Goal: Transaction & Acquisition: Purchase product/service

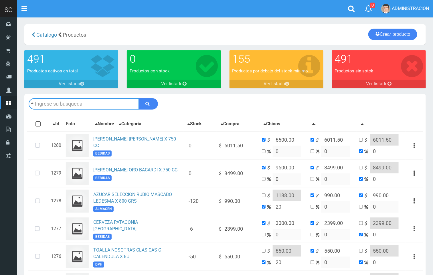
click at [54, 107] on input "text" at bounding box center [84, 103] width 111 height 11
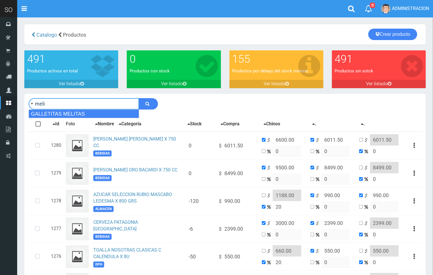
click at [65, 113] on div "GALLETITAS MELITAS" at bounding box center [84, 114] width 111 height 9
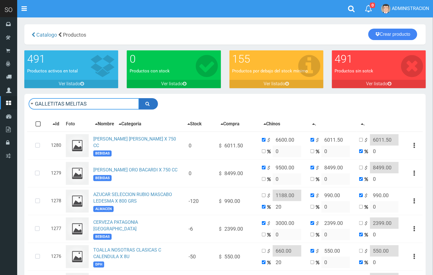
type input "GALLETITAS MELITAS"
click at [151, 107] on button "submit" at bounding box center [148, 103] width 19 height 11
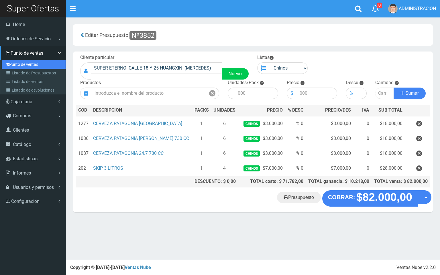
click at [23, 65] on link "Punto de ventas" at bounding box center [34, 64] width 64 height 9
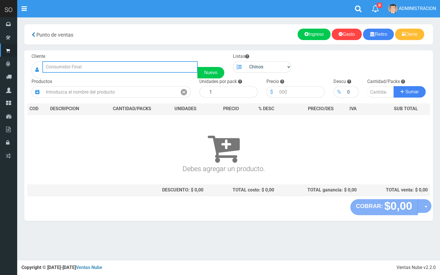
click at [85, 68] on input "text" at bounding box center [119, 66] width 155 height 11
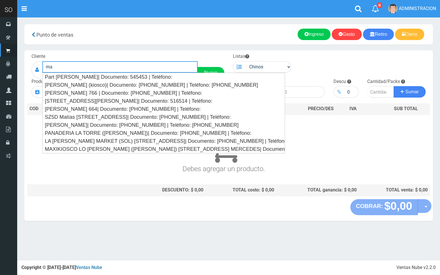
type input "m"
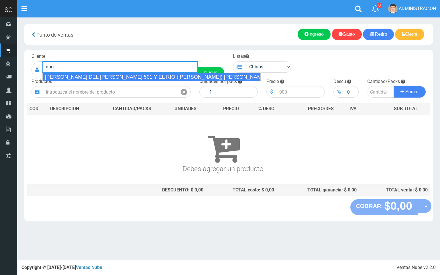
click at [128, 76] on div "RIBERA DEL SOL CALLE 501 Y EL RIO (MATIAS) GILES| Documento: 5124847 | Teléfono:" at bounding box center [151, 77] width 218 height 9
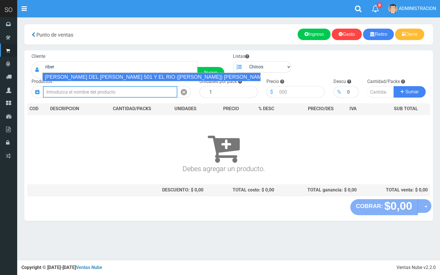
type input "RIBERA DEL SOL CALLE 501 Y EL RIO (MATIAS) GILES| Documento: 5124847 | Teléfono:"
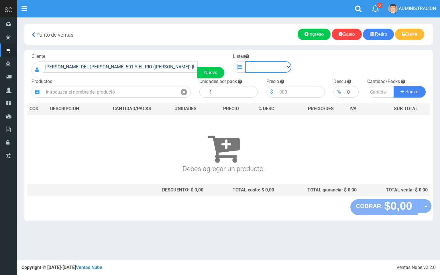
click at [263, 71] on select "Chinos . ." at bounding box center [268, 66] width 46 height 11
select select "1"
click at [245, 61] on select "Chinos . ." at bounding box center [268, 66] width 46 height 11
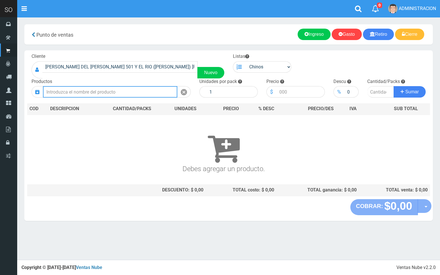
click at [139, 91] on input "text" at bounding box center [110, 91] width 134 height 11
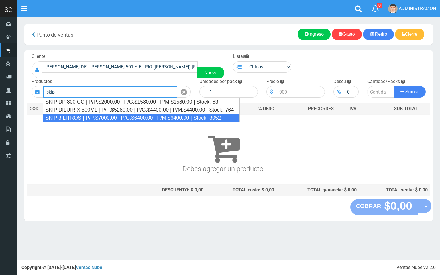
click at [114, 119] on div "SKIP 3 LITROS | P/P:$7000.00 | P/G:$6400.00 | P/M:$6400.00 | Stock:-3052" at bounding box center [141, 118] width 197 height 9
type input "SKIP 3 LITROS | P/P:$7000.00 | P/G:$6400.00 | P/M:$6400.00 | Stock:-3052"
type input "4"
type input "7000.00"
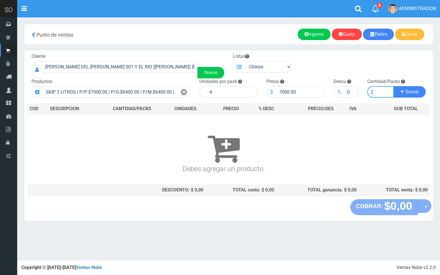
type input "2"
click at [393, 86] on button "Sumar" at bounding box center [409, 91] width 32 height 11
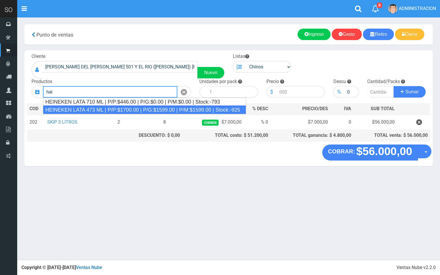
click at [182, 110] on div "HEINEKEN LATA 473 ML | P/P:$1700.00 | P/G:$1599.00 | P/M:$1599.00 | Stock:-925" at bounding box center [144, 110] width 203 height 9
type input "HEINEKEN LATA 473 ML | P/P:$1700.00 | P/G:$1599.00 | P/M:$1599.00 | Stock:-925"
type input "24"
type input "1700.00"
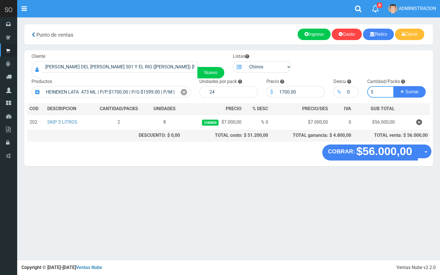
type input "5"
click at [393, 86] on button "Sumar" at bounding box center [409, 91] width 32 height 11
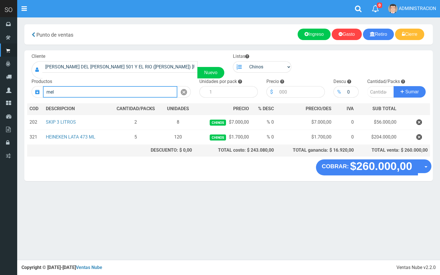
type input "meli"
drag, startPoint x: 42, startPoint y: 95, endPoint x: 30, endPoint y: 96, distance: 11.2
click at [30, 96] on div "Productos meli" at bounding box center [111, 87] width 168 height 19
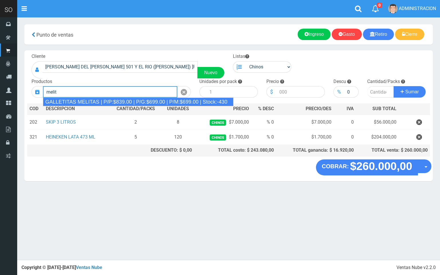
click at [104, 101] on div "GALLETITAS MELITAS | P/P:$839.00 | P/G:$699.00 | P/M:$699.00 | Stock:-430" at bounding box center [138, 102] width 190 height 9
type input "GALLETITAS MELITAS | P/P:$839.00 | P/G:$699.00 | P/M:$699.00 | Stock:-430"
type input "36"
type input "839.00"
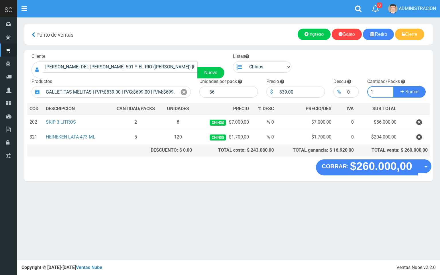
type input "1"
click at [393, 86] on button "Sumar" at bounding box center [409, 91] width 32 height 11
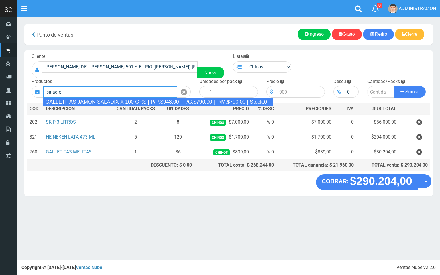
click at [198, 104] on div "GALLETITAS JAMON SALADIX X 100 GRS | P/P:$948.00 | P/G:$790.00 | P/M:$790.00 | …" at bounding box center [158, 102] width 230 height 9
type input "GALLETITAS JAMON SALADIX X 100 GRS | P/P:$948.00 | P/G:$790.00 | P/M:$790.00 | …"
type input "12"
type input "948.00"
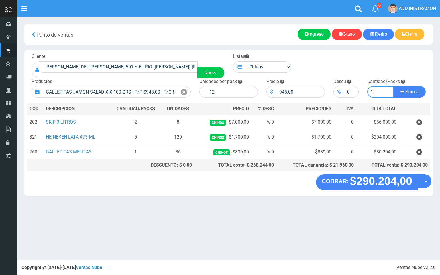
type input "1"
click at [393, 86] on button "Sumar" at bounding box center [409, 91] width 32 height 11
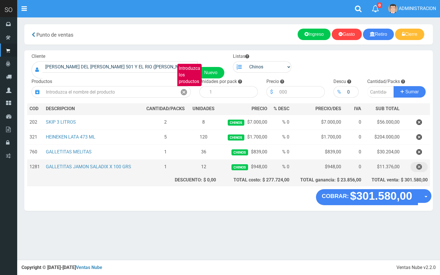
click at [417, 167] on icon "button" at bounding box center [419, 167] width 6 height 10
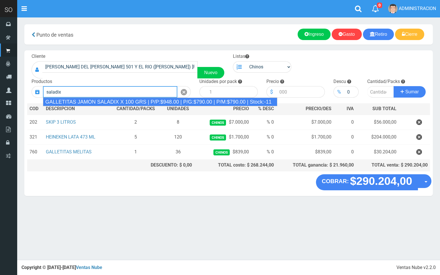
click at [105, 100] on div "GALLETITAS JAMON SALADIX X 100 GRS | P/P:$948.00 | P/G:$790.00 | P/M:$790.00 | …" at bounding box center [160, 102] width 234 height 9
type input "GALLETITAS JAMON SALADIX X 100 GRS | P/P:$948.00 | P/G:$790.00 | P/M:$790.00 | …"
type input "12"
type input "948.00"
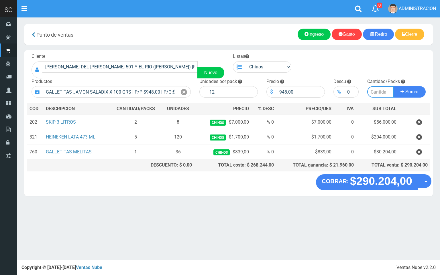
click at [378, 93] on input "number" at bounding box center [380, 91] width 27 height 11
type input "10"
click at [393, 86] on button "Sumar" at bounding box center [409, 91] width 32 height 11
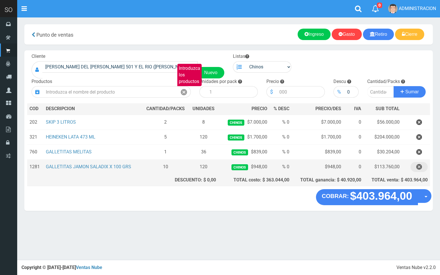
click at [419, 169] on icon "button" at bounding box center [419, 167] width 6 height 10
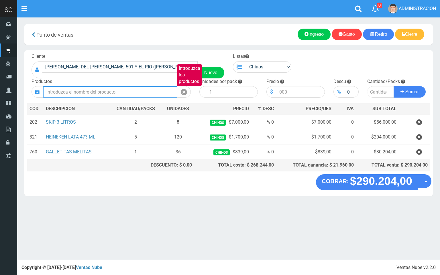
type input "d"
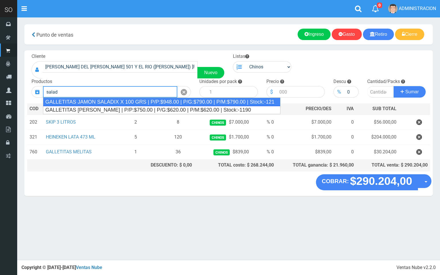
click at [97, 103] on div "GALLETITAS JAMON SALADIX X 100 GRS | P/P:$948.00 | P/G:$790.00 | P/M:$790.00 | …" at bounding box center [161, 102] width 237 height 9
type input "GALLETITAS JAMON SALADIX X 100 GRS | P/P:$948.00 | P/G:$790.00 | P/M:$790.00 | …"
type input "12"
type input "948.00"
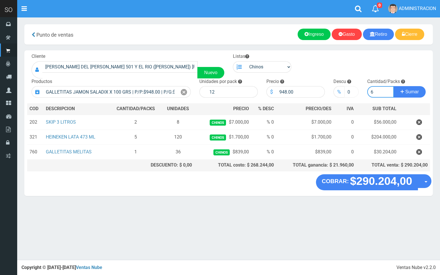
type input "6"
click at [393, 86] on button "Sumar" at bounding box center [409, 91] width 32 height 11
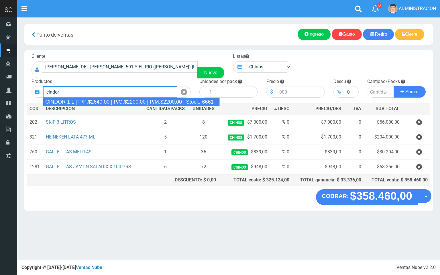
click at [113, 101] on div "CINDOR 1 L | P/P:$2640.00 | P/G:$2200.00 | P/M:$2200.00 | Stock:-6661" at bounding box center [131, 102] width 177 height 9
type input "CINDOR 1 L | P/P:$2640.00 | P/G:$2200.00 | P/M:$2200.00 | Stock:-6661"
type input "12"
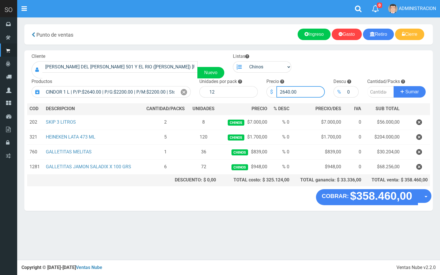
drag, startPoint x: 287, startPoint y: 93, endPoint x: 284, endPoint y: 93, distance: 3.4
click at [284, 93] on input "2640.00" at bounding box center [300, 91] width 48 height 11
type input "2500.00"
click at [379, 89] on input "number" at bounding box center [380, 91] width 27 height 11
type input "5"
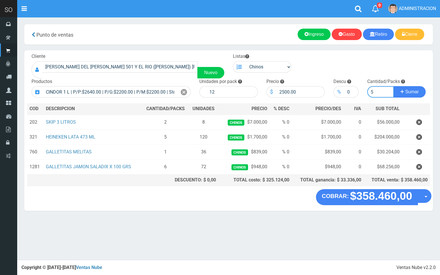
click at [393, 86] on button "Sumar" at bounding box center [409, 91] width 32 height 11
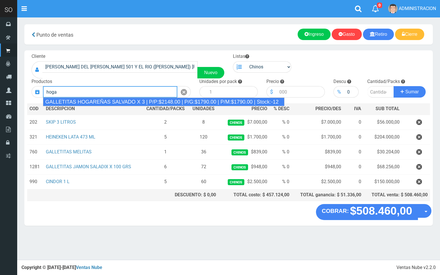
click at [112, 103] on div "GALLETITAS HOGAREÑAS SALVADO X 3 | P/P:$2148.00 | P/G:$1790.00 | P/M:$1790.00 |…" at bounding box center [163, 102] width 241 height 9
type input "GALLETITAS HOGAREÑAS SALVADO X 3 | P/P:$2148.00 | P/G:$1790.00 | P/M:$1790.00 |…"
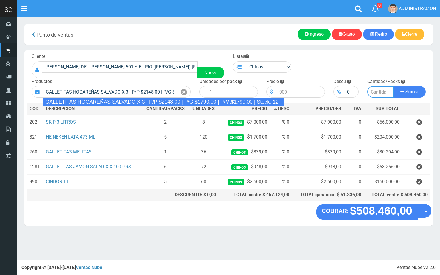
type input "12"
type input "2148.00"
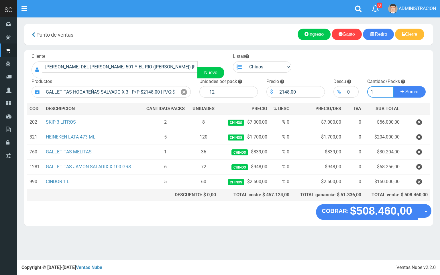
type input "1"
click at [393, 86] on button "Sumar" at bounding box center [409, 91] width 32 height 11
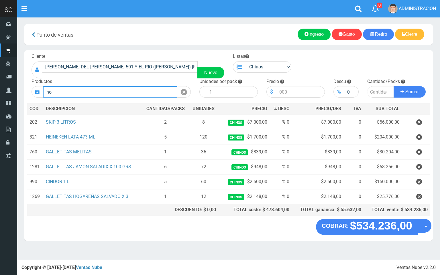
type input "hog"
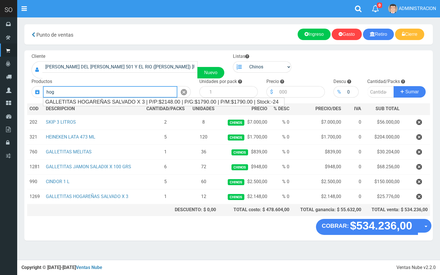
drag, startPoint x: 75, startPoint y: 92, endPoint x: 44, endPoint y: 91, distance: 31.2
click at [44, 91] on input "hog" at bounding box center [110, 91] width 134 height 11
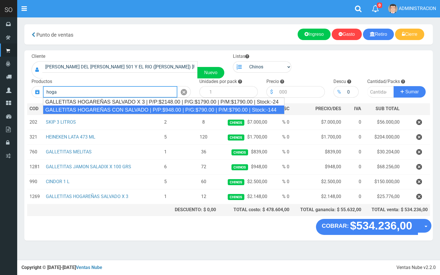
click at [143, 108] on div "GALLETITAS HOGAREÑAS CON SALVADO | P/P:$948.00 | P/G:$790.00 | P/M:$790.00 | St…" at bounding box center [163, 110] width 241 height 9
type input "GALLETITAS HOGAREÑAS CON SALVADO | P/P:$948.00 | P/G:$790.00 | P/M:$790.00 | St…"
type input "36"
type input "948.00"
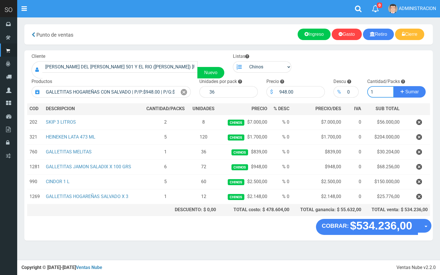
type input "1"
click at [393, 86] on button "Sumar" at bounding box center [409, 91] width 32 height 11
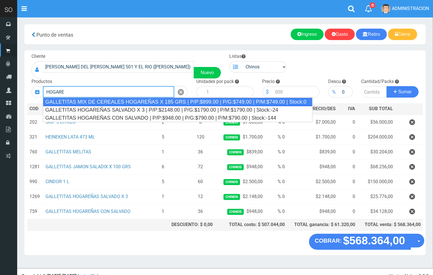
click at [97, 101] on div "GALLETITAS MIX DE CEREALES HOGAREÑAS X 185 GRS | P/P:$899.00 | P/G:$749.00 | P/…" at bounding box center [178, 102] width 270 height 9
type input "GALLETITAS MIX DE CEREALES HOGAREÑAS X 185 GRS | P/P:$899.00 | P/G:$749.00 | P/…"
type input "12"
type input "899.00"
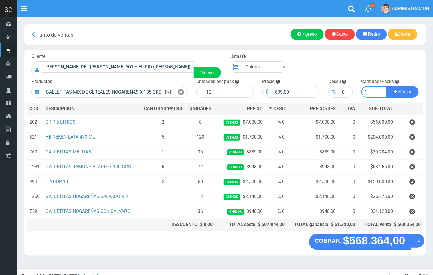
type input "1"
click at [387, 86] on button "Sumar" at bounding box center [403, 91] width 32 height 11
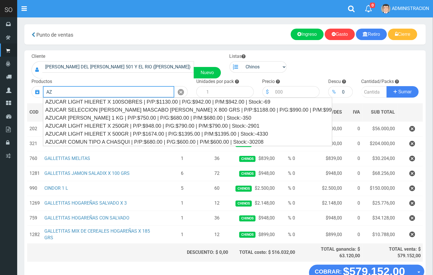
type input "A"
type input "N"
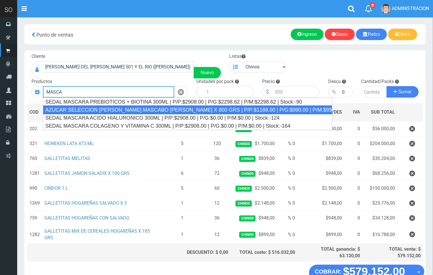
click at [153, 107] on div "AZUCAR SELECCION RUBIO MASCABO LEDESMA X 800 GRS | P/P:$1188.00 | P/G:$990.00 |…" at bounding box center [188, 110] width 290 height 9
type input "AZUCAR SELECCION RUBIO MASCABO LEDESMA X 800 GRS | P/P:$1188.00 | P/G:$990.00 |…"
type input "12"
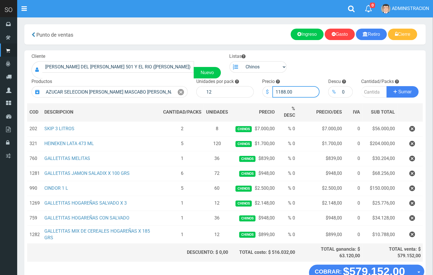
click at [281, 92] on input "1188.00" at bounding box center [297, 91] width 48 height 11
type input "1088.00"
click at [373, 89] on input "number" at bounding box center [375, 91] width 26 height 11
type input "3"
click at [387, 86] on button "Sumar" at bounding box center [403, 91] width 32 height 11
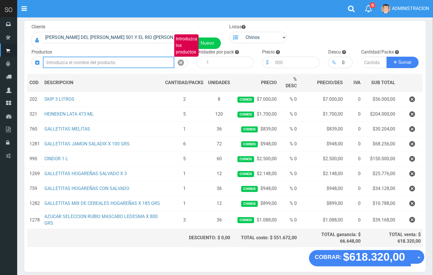
scroll to position [54, 0]
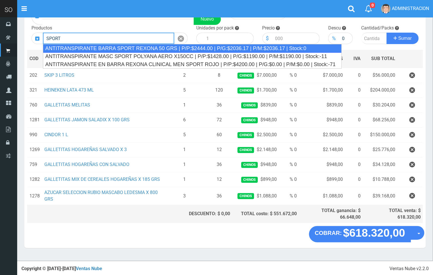
click at [96, 45] on div "ANTITRANSPIRANTE BARRA SPORT REXONA 50 GRS | P/P:$2444.00 | P/G:$2036.17 | P/M:…" at bounding box center [192, 48] width 299 height 9
type input "ANTITRANSPIRANTE BARRA SPORT REXONA 50 GRS | P/P:$2444.00 | P/G:$2036.17 | P/M:…"
type input "12"
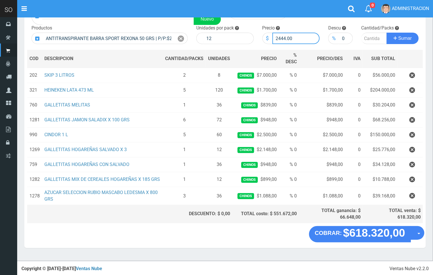
click at [285, 36] on input "2444.00" at bounding box center [297, 38] width 48 height 11
type input "2443.00"
click at [370, 41] on input "number" at bounding box center [375, 38] width 26 height 11
type input "1"
click at [387, 33] on button "Sumar" at bounding box center [403, 38] width 32 height 11
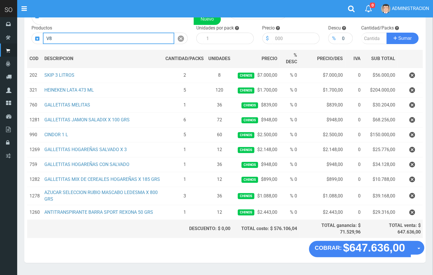
drag, startPoint x: 78, startPoint y: 41, endPoint x: 42, endPoint y: 36, distance: 35.8
click at [42, 36] on div "V8 Introduzca los productos" at bounding box center [110, 38] width 156 height 11
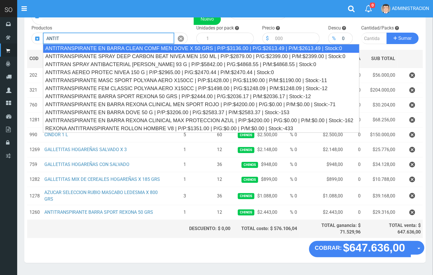
click at [79, 38] on input "ANTIT" at bounding box center [108, 38] width 131 height 11
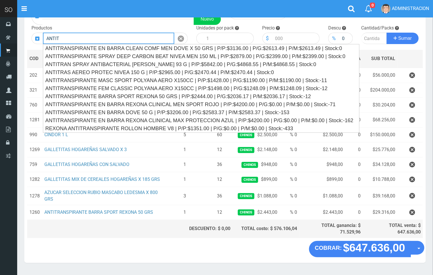
click at [79, 38] on input "ANTIT" at bounding box center [108, 38] width 131 height 11
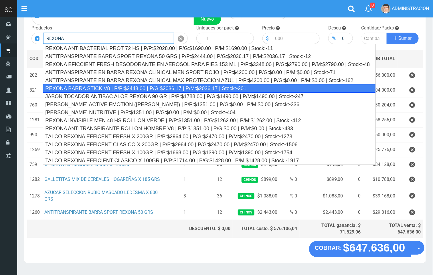
click at [108, 86] on div "REXONA BARRA STICK V8 | P/P:$2443.00 | P/G:$2036.17 | P/M:$2036.17 | Stock:-201" at bounding box center [209, 88] width 333 height 9
type input "REXONA BARRA STICK V8 | P/P:$2443.00 | P/G:$2036.17 | P/M:$2036.17 | Stock:-201"
type input "12"
type input "2443.00"
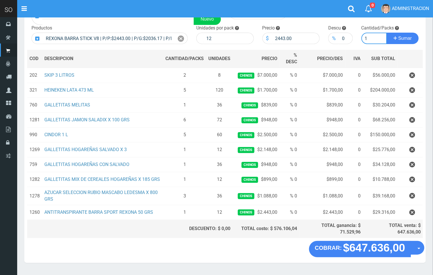
type input "1"
click at [387, 33] on button "Sumar" at bounding box center [403, 38] width 32 height 11
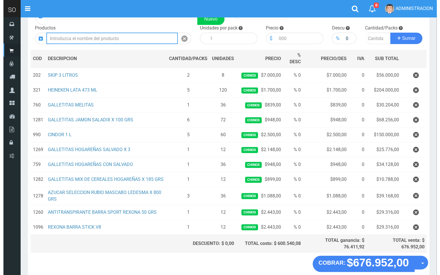
scroll to position [84, 0]
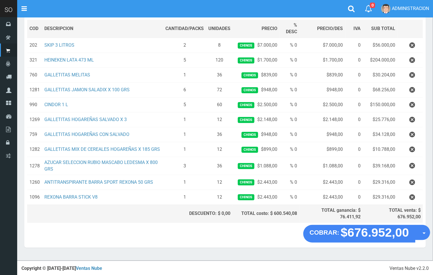
click at [421, 241] on button "Opciones" at bounding box center [422, 232] width 15 height 15
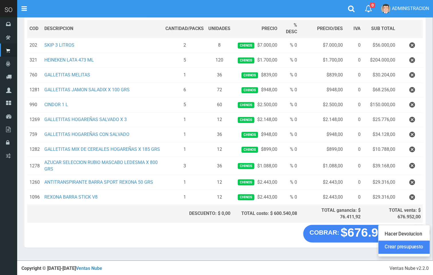
click at [416, 248] on link "Crear presupuesto" at bounding box center [404, 247] width 51 height 13
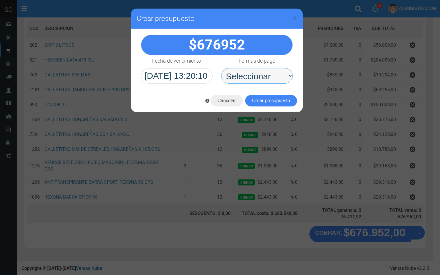
click at [265, 73] on select "Seleccionar Efectivo Tarjeta de Crédito Depósito Débito" at bounding box center [257, 75] width 72 height 15
select select "Efectivo"
click at [221, 68] on select "Seleccionar Efectivo Tarjeta de Crédito Depósito Débito" at bounding box center [257, 75] width 72 height 15
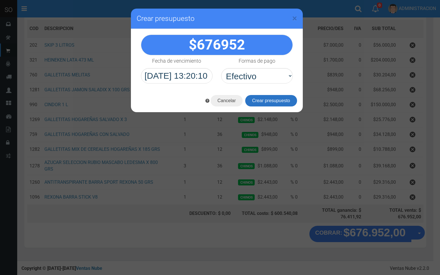
click at [270, 99] on button "Crear presupuesto" at bounding box center [271, 100] width 52 height 11
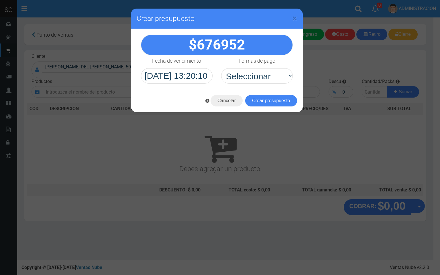
scroll to position [0, 0]
drag, startPoint x: 293, startPoint y: 19, endPoint x: 248, endPoint y: 2, distance: 48.7
click at [281, 15] on div "× Crear presupuesto" at bounding box center [217, 19] width 172 height 20
click at [292, 21] on span "×" at bounding box center [294, 18] width 5 height 11
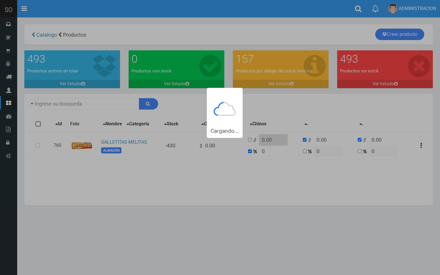
type input "GALLETITAS MELITAS"
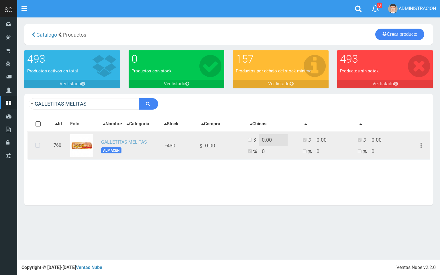
click at [124, 143] on link "GALLETITAS MELITAS" at bounding box center [124, 141] width 46 height 5
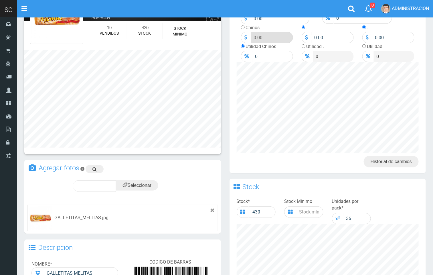
scroll to position [81, 0]
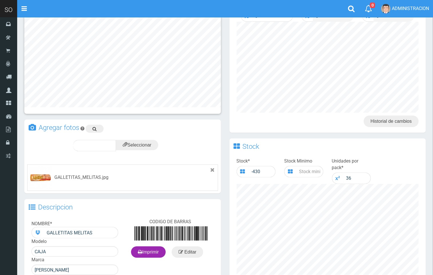
drag, startPoint x: 439, startPoint y: 147, endPoint x: 426, endPoint y: 194, distance: 48.7
click at [433, 194] on html "Cargando... × Nueva alerta Toggle navigation 0" at bounding box center [216, 146] width 433 height 448
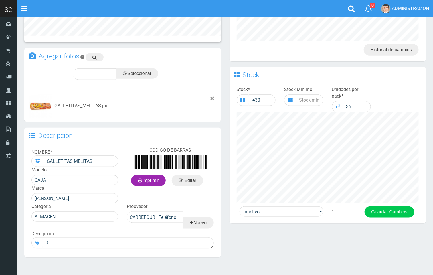
scroll to position [174, 0]
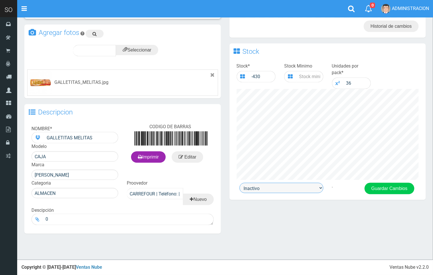
click at [296, 188] on select "Activo Inactivo" at bounding box center [282, 188] width 84 height 10
select select "1"
click at [240, 183] on select "Activo Inactivo" at bounding box center [282, 188] width 84 height 10
click at [383, 182] on div "Stock * -430 Stock Minimo Unidades por pack * 36" at bounding box center [328, 121] width 197 height 123
click at [387, 190] on button "Guardar Cambios" at bounding box center [390, 188] width 50 height 11
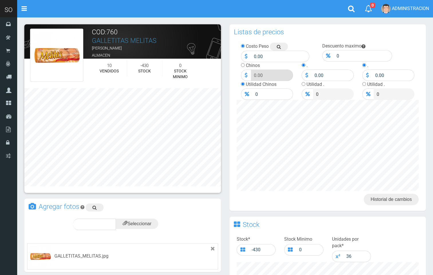
scroll to position [174, 0]
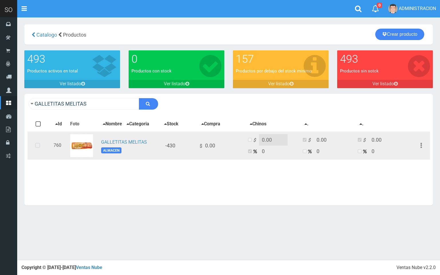
click at [38, 146] on icon at bounding box center [37, 145] width 15 height 19
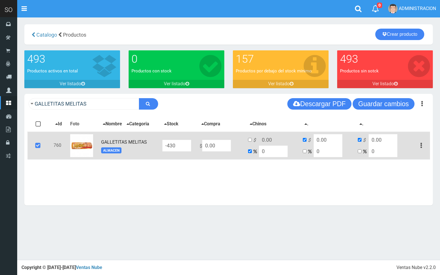
click at [226, 144] on input "0.00" at bounding box center [216, 145] width 29 height 11
click at [203, 148] on td "$ 0.00" at bounding box center [221, 146] width 48 height 28
drag, startPoint x: 224, startPoint y: 143, endPoint x: 206, endPoint y: 145, distance: 18.3
click at [206, 145] on input "0.00" at bounding box center [216, 145] width 29 height 11
type input "6"
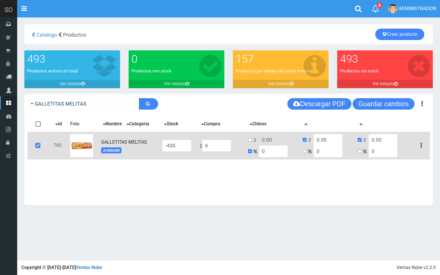
type input "6"
type input "69"
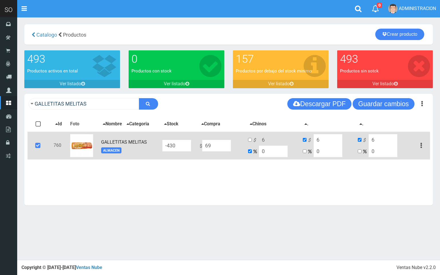
type input "69"
type input "699"
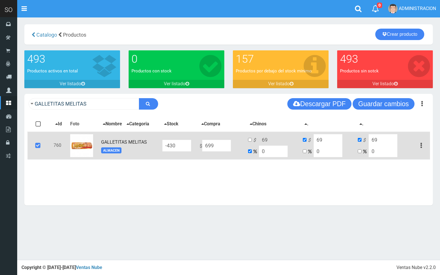
type input "699"
type input "699.00"
drag, startPoint x: 271, startPoint y: 154, endPoint x: 258, endPoint y: 155, distance: 13.2
click at [258, 155] on td "$ 699 0" at bounding box center [273, 146] width 55 height 28
type input "2"
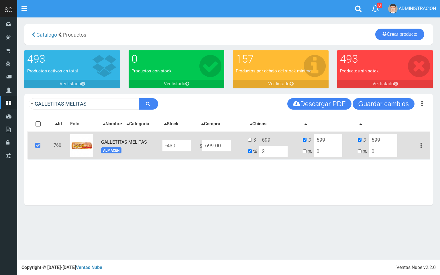
type input "712.98"
type input "20"
type input "838.8"
type input "20"
click at [252, 138] on input "checkbox" at bounding box center [250, 140] width 4 height 4
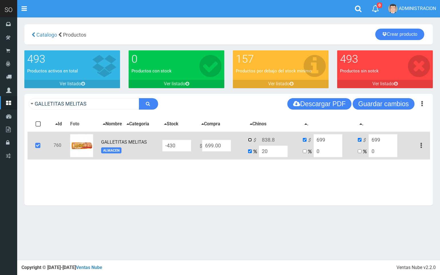
checkbox input "true"
checkbox input "false"
drag, startPoint x: 275, startPoint y: 136, endPoint x: 268, endPoint y: 137, distance: 7.2
click at [268, 137] on input "838.8" at bounding box center [273, 139] width 29 height 11
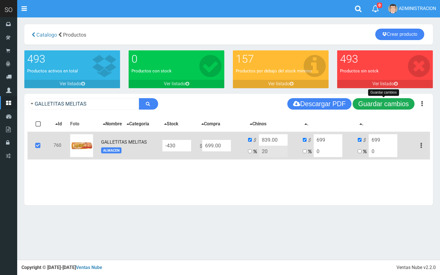
type input "839.00"
click at [385, 103] on button "Guardar cambios" at bounding box center [384, 103] width 62 height 11
drag, startPoint x: 379, startPoint y: 103, endPoint x: 222, endPoint y: 87, distance: 158.1
click at [378, 103] on button "Guardar cambios" at bounding box center [384, 103] width 62 height 11
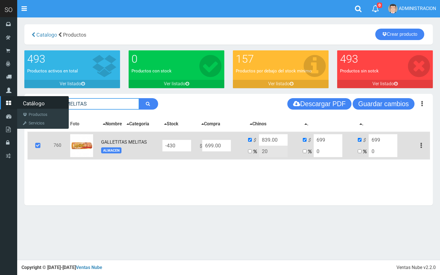
drag, startPoint x: 100, startPoint y: 105, endPoint x: 4, endPoint y: 109, distance: 96.0
click at [4, 109] on div "SO Toggle navigation 0 0" at bounding box center [220, 130] width 440 height 260
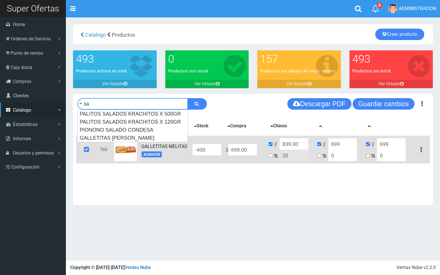
type input "s"
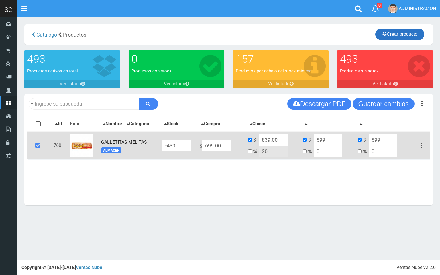
click at [382, 35] on icon at bounding box center [384, 34] width 5 height 8
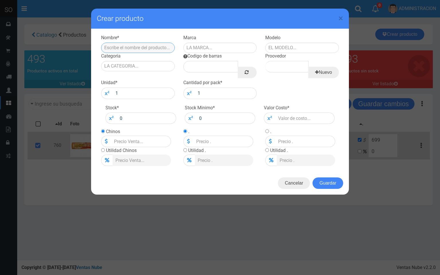
click at [147, 51] on input "text" at bounding box center [138, 48] width 74 height 10
paste input "GALLETITAS JAMON SALADIX X 100 GRS"
type input "GALLETITAS JAMON SALADIX X 100 GRS"
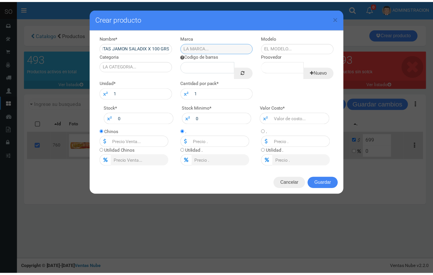
scroll to position [0, 0]
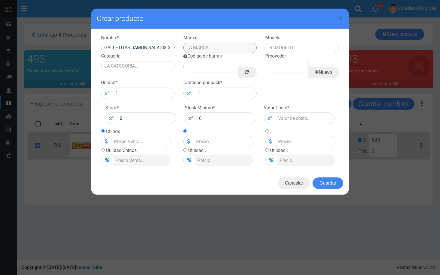
click at [203, 50] on input "text" at bounding box center [220, 48] width 74 height 10
type input "SALADIX"
click at [275, 50] on input "text" at bounding box center [302, 48] width 74 height 10
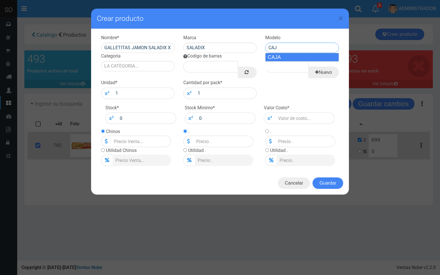
click at [276, 54] on div "CAJA" at bounding box center [302, 57] width 74 height 9
type input "CAJA"
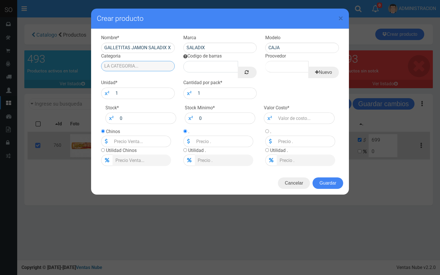
click at [145, 69] on input "Categoria" at bounding box center [138, 66] width 74 height 10
drag, startPoint x: 139, startPoint y: 76, endPoint x: 214, endPoint y: 71, distance: 75.2
click at [139, 76] on div "ALMACEN" at bounding box center [138, 75] width 74 height 9
type input "ALMACEN"
click at [243, 75] on link at bounding box center [247, 72] width 19 height 11
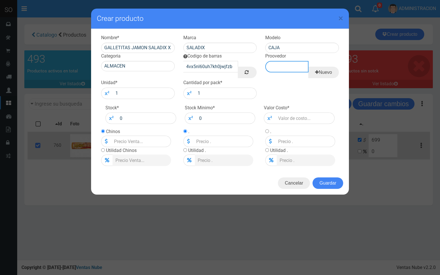
click at [290, 70] on input "Proovedor" at bounding box center [286, 66] width 43 height 11
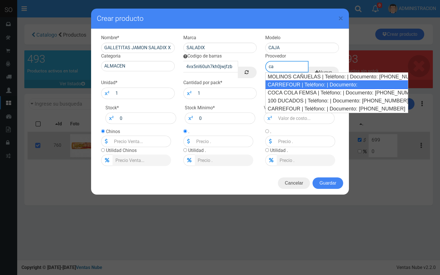
drag, startPoint x: 290, startPoint y: 86, endPoint x: 285, endPoint y: 87, distance: 5.2
click at [290, 86] on div "CARREFOUR | Teléfono: | Documento:" at bounding box center [336, 84] width 143 height 9
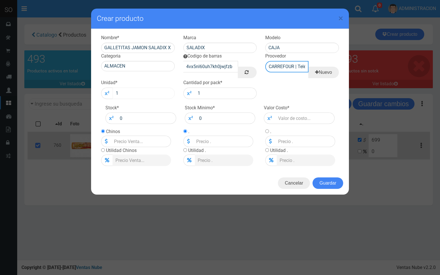
type input "CARREFOUR | Teléfono: | Documento:"
click at [143, 94] on input "1" at bounding box center [144, 93] width 62 height 11
type input "12"
click at [311, 126] on div "Nombre * GALLETITAS JAMON SALADIX X 100 GRS Marca SALADIX Modelo CAJA Categoria…" at bounding box center [220, 100] width 258 height 143
click at [311, 120] on input "number" at bounding box center [304, 118] width 59 height 11
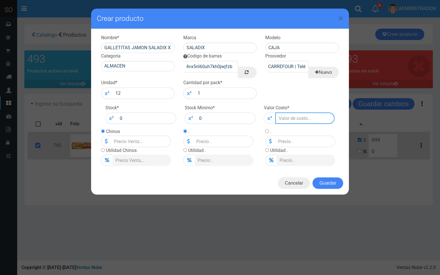
type input "7"
type input "79"
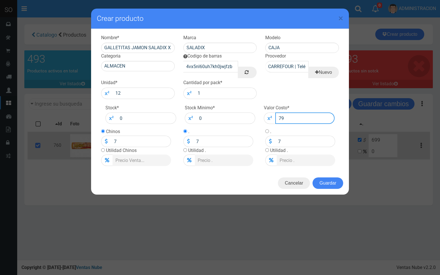
type input "79"
type input "790"
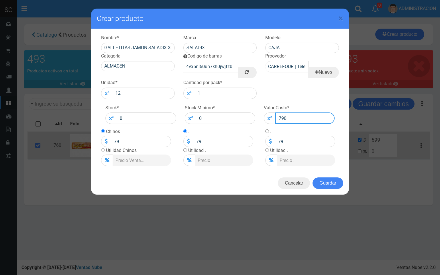
type input "790"
type input "790.0"
type input "790"
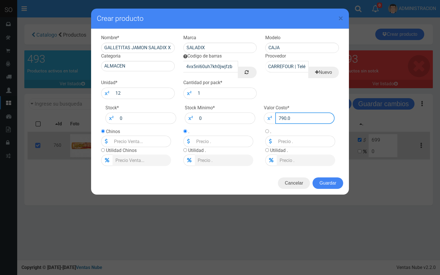
type input "790"
type input "790.00"
drag, startPoint x: 103, startPoint y: 151, endPoint x: 109, endPoint y: 154, distance: 6.5
click at [104, 152] on input "radio" at bounding box center [103, 150] width 4 height 4
radio input "true"
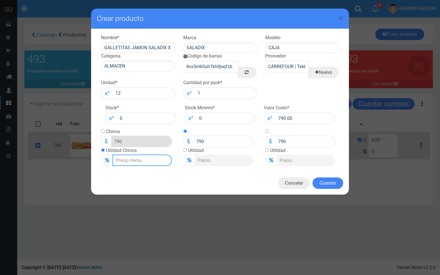
click at [126, 163] on input "Lista de precios" at bounding box center [142, 160] width 59 height 11
type input "2"
type input "805.8"
type input "20"
type input "948"
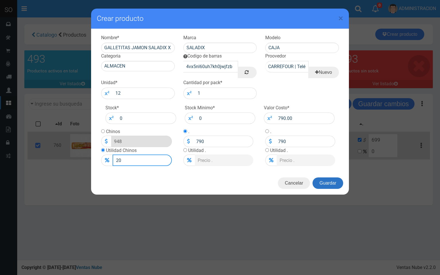
type input "20"
click at [334, 179] on button "Guardar" at bounding box center [327, 183] width 31 height 11
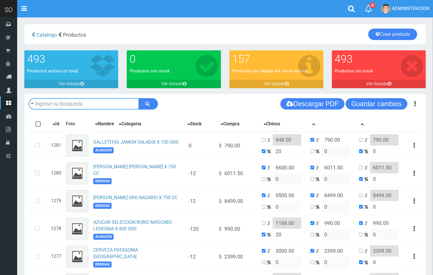
click at [94, 105] on input "text" at bounding box center [84, 103] width 111 height 11
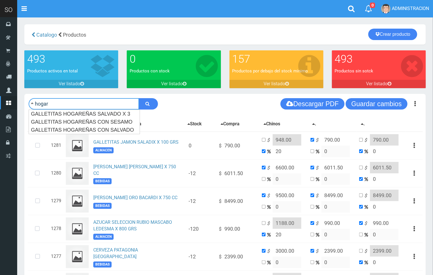
click at [137, 107] on input "hogar" at bounding box center [84, 103] width 111 height 11
type input "hogar"
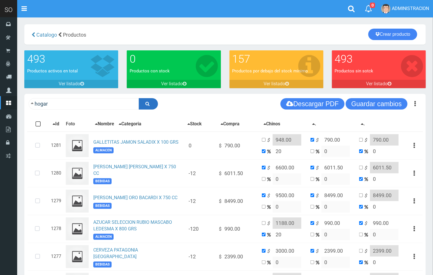
click at [143, 106] on button "submit" at bounding box center [148, 103] width 19 height 11
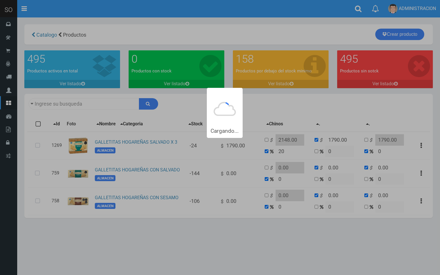
type input "hogar"
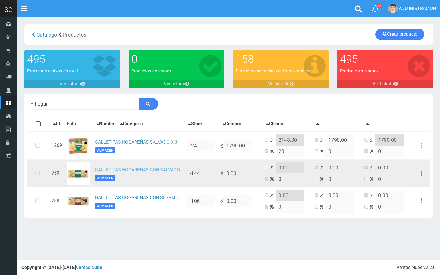
drag, startPoint x: 115, startPoint y: 168, endPoint x: 228, endPoint y: 167, distance: 112.5
click at [115, 168] on link "GALLETITAS HOGAREÑAS CON SALVADO" at bounding box center [137, 169] width 85 height 5
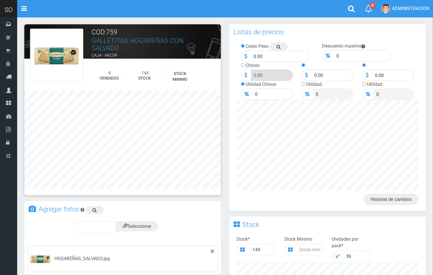
scroll to position [176, 0]
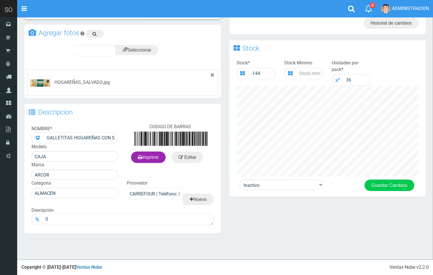
drag, startPoint x: 429, startPoint y: 180, endPoint x: 340, endPoint y: 200, distance: 90.5
click at [410, 189] on html "Cargando... × Nueva alerta Toggle navigation 0" at bounding box center [216, 50] width 433 height 452
click at [309, 185] on select "Activo Inactivo" at bounding box center [282, 185] width 84 height 10
select select "1"
click at [240, 180] on select "Activo Inactivo" at bounding box center [282, 185] width 84 height 10
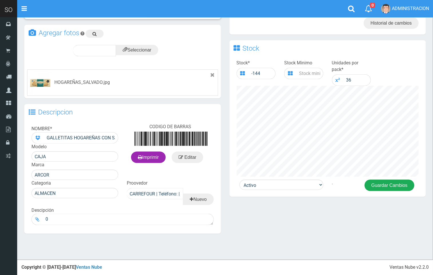
click at [389, 185] on button "Guardar Cambios" at bounding box center [390, 185] width 50 height 11
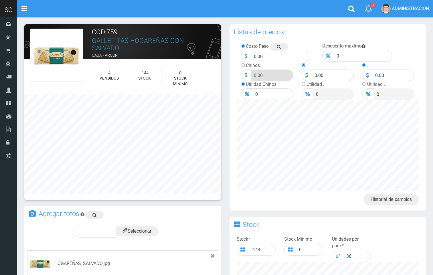
scroll to position [176, 0]
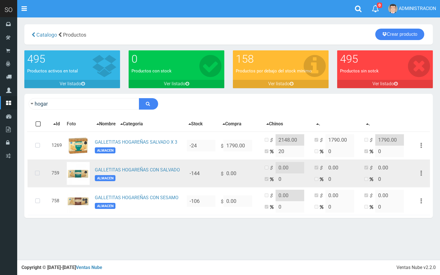
drag, startPoint x: 37, startPoint y: 173, endPoint x: 58, endPoint y: 175, distance: 20.4
click at [37, 173] on icon at bounding box center [37, 173] width 15 height 19
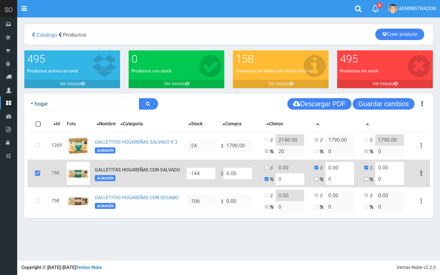
drag, startPoint x: 237, startPoint y: 170, endPoint x: 223, endPoint y: 168, distance: 15.0
click at [223, 168] on td "$ 0.00" at bounding box center [240, 174] width 44 height 28
type input "7"
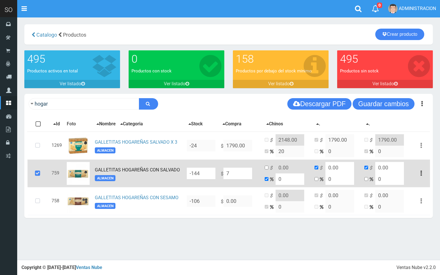
type input "7"
type input "79"
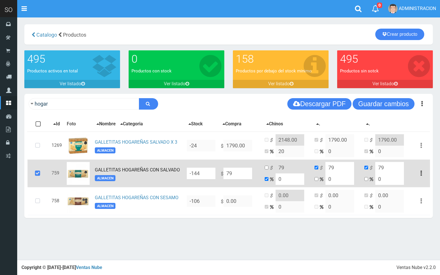
type input "790"
type input "790.00"
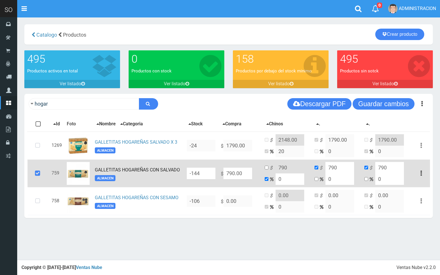
drag, startPoint x: 285, startPoint y: 180, endPoint x: 276, endPoint y: 178, distance: 8.8
click at [276, 178] on input "0" at bounding box center [289, 179] width 29 height 11
type input "2"
type input "805.8"
type input "20"
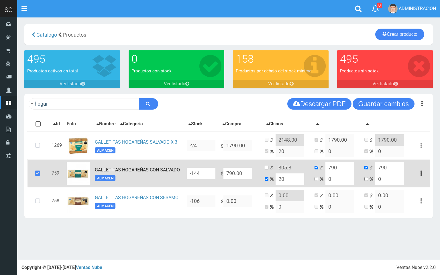
type input "948"
type input "20"
click at [391, 107] on button "Guardar cambios" at bounding box center [384, 103] width 62 height 11
click at [374, 105] on button "Guardar cambios" at bounding box center [384, 103] width 62 height 11
click at [395, 29] on link "Crear producto" at bounding box center [399, 34] width 49 height 11
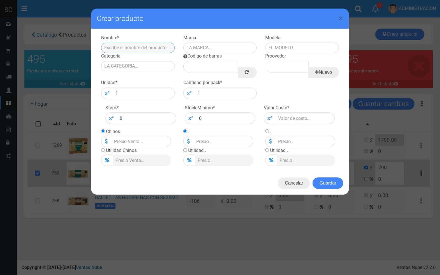
drag, startPoint x: 139, startPoint y: 42, endPoint x: 122, endPoint y: 45, distance: 16.9
click at [122, 45] on input "text" at bounding box center [138, 48] width 74 height 10
paste input "GALLETITAS MIX DE CEREALES HOGARENAS X 185 GRS"
type input "GALLETITAS MIX DE CEREALES HOGARENAS X 185 GRS"
click at [196, 48] on input "text" at bounding box center [220, 48] width 74 height 10
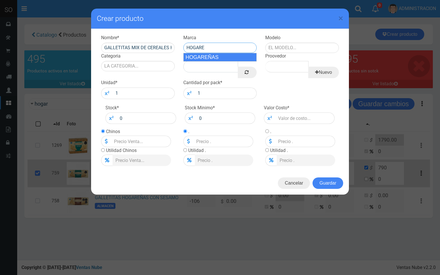
click at [202, 56] on div "HOGAREÑAS" at bounding box center [220, 57] width 74 height 9
type input "HOGAREÑAS"
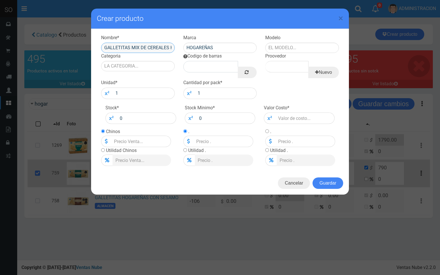
click at [159, 49] on input "GALLETITAS MIX DE CEREALES HOGARENAS X 185 GRS" at bounding box center [138, 48] width 74 height 10
type input "GALLETITAS MIX DE CEREALES HOGAREÑAS X 185 GRS"
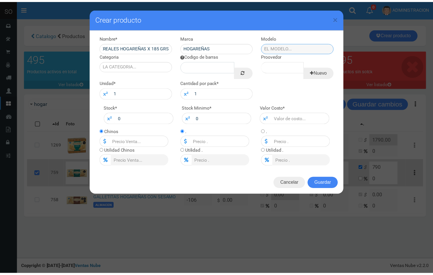
scroll to position [0, 0]
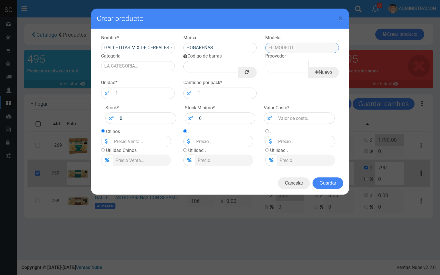
click at [314, 46] on input "text" at bounding box center [302, 48] width 74 height 10
click at [315, 48] on input "text" at bounding box center [302, 48] width 74 height 10
click at [311, 54] on div "CAJA" at bounding box center [302, 57] width 74 height 9
type input "CAJA"
click at [155, 68] on input "Categoria" at bounding box center [138, 66] width 74 height 10
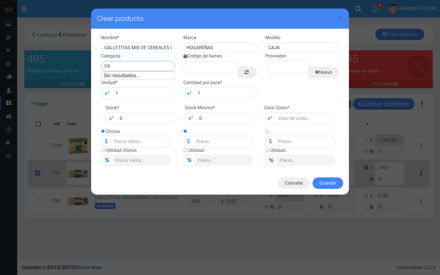
type input "C"
click at [138, 74] on div "ALMACEN" at bounding box center [138, 75] width 74 height 9
type input "ALMACEN"
click at [247, 72] on icon at bounding box center [247, 72] width 4 height 8
click at [288, 70] on input "Proovedor" at bounding box center [286, 66] width 43 height 11
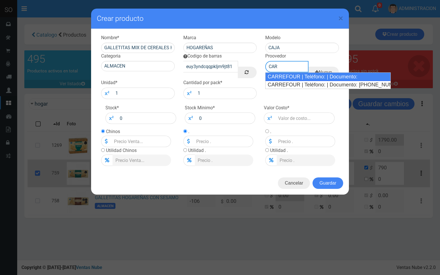
click at [289, 74] on div "CARREFOUR | Teléfono: | Documento:" at bounding box center [327, 76] width 125 height 9
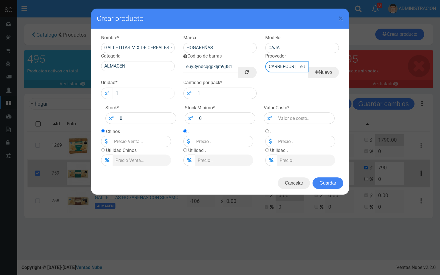
type input "CARREFOUR | Teléfono: | Documento:"
click at [152, 88] on input "1" at bounding box center [144, 93] width 62 height 11
type input "12"
drag, startPoint x: 300, startPoint y: 127, endPoint x: 302, endPoint y: 120, distance: 7.5
click at [301, 125] on div "Nombre * GALLETITAS MIX DE CEREALES HOGAREÑAS X 185 GRS Marca HOGAREÑAS Modelo …" at bounding box center [220, 100] width 258 height 143
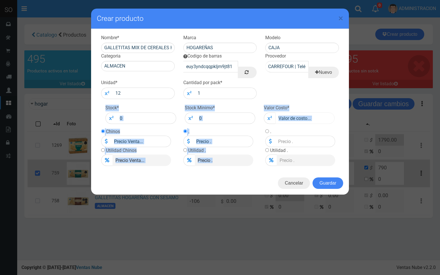
click at [303, 117] on input "number" at bounding box center [304, 118] width 59 height 11
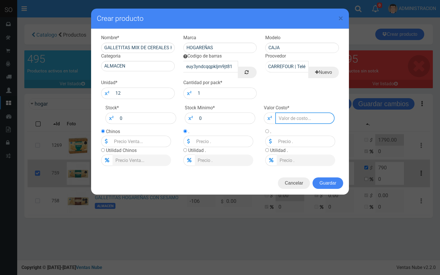
type input "7"
type input "74"
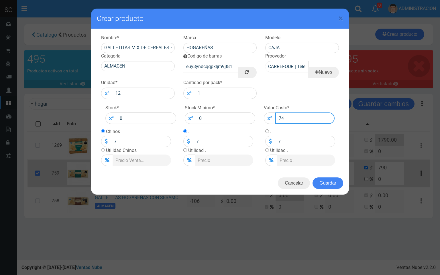
type input "74"
type input "749"
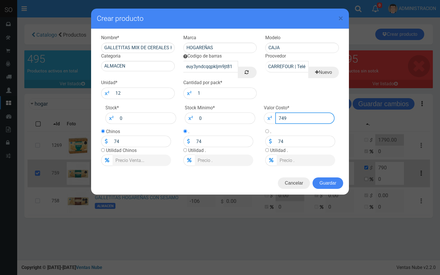
type input "749"
type input "749.0"
type input "749"
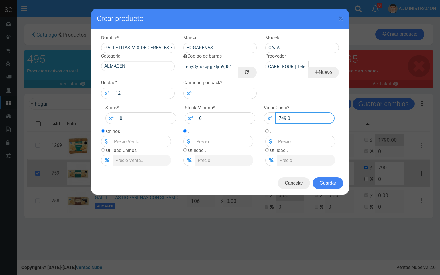
type input "749"
type input "749.00"
drag, startPoint x: 103, startPoint y: 151, endPoint x: 119, endPoint y: 160, distance: 17.7
click at [104, 152] on td "Utilidad Chinos" at bounding box center [136, 156] width 70 height 19
drag, startPoint x: 103, startPoint y: 150, endPoint x: 109, endPoint y: 153, distance: 6.5
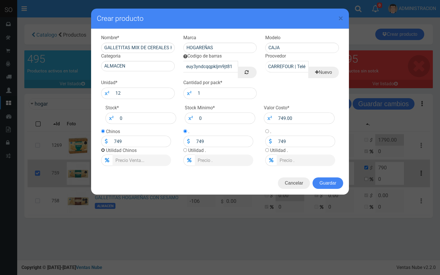
click at [103, 151] on input "radio" at bounding box center [103, 150] width 4 height 4
radio input "true"
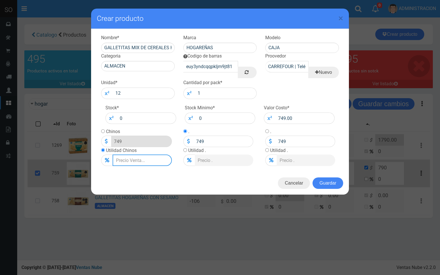
click at [129, 161] on input "Lista de precios" at bounding box center [142, 160] width 59 height 11
type input "2"
type input "763.98"
type input "20"
type input "898.8"
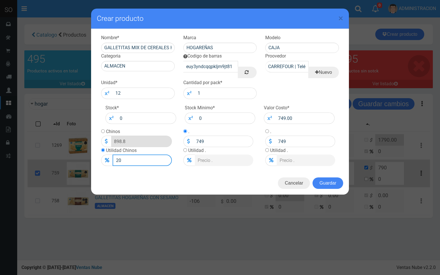
type input "20"
click at [103, 130] on input "radio" at bounding box center [103, 131] width 4 height 4
radio input "true"
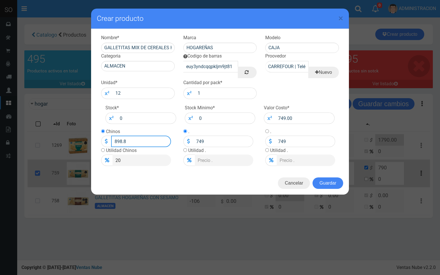
drag, startPoint x: 124, startPoint y: 143, endPoint x: 121, endPoint y: 143, distance: 3.2
click at [121, 143] on input "898.8" at bounding box center [141, 141] width 60 height 11
type input "899"
type input "899.00"
click at [336, 180] on button "Guardar" at bounding box center [327, 183] width 31 height 11
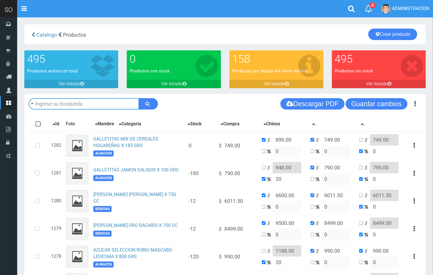
drag, startPoint x: 100, startPoint y: 100, endPoint x: 80, endPoint y: 17, distance: 85.6
click at [100, 101] on input "text" at bounding box center [84, 103] width 111 height 11
click at [84, 106] on input "text" at bounding box center [84, 103] width 111 height 11
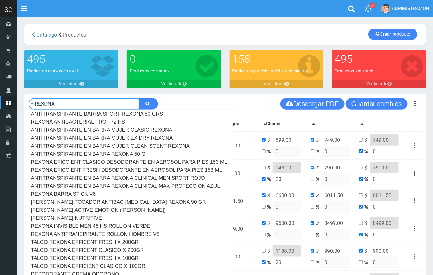
type input "REXONA"
click at [139, 98] on button "submit" at bounding box center [148, 103] width 19 height 11
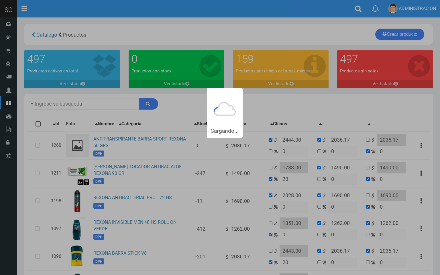
type input "REXONA"
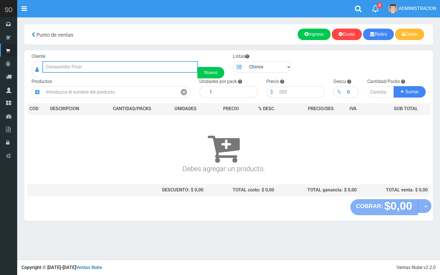
click at [105, 72] on input "text" at bounding box center [119, 66] width 155 height 11
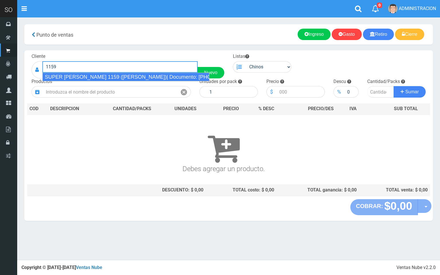
click at [103, 75] on div "SUPER [PERSON_NAME] 1159 ([PERSON_NAME])| Documento: [PHONE_NUMBER] | Teléfono:" at bounding box center [125, 77] width 167 height 9
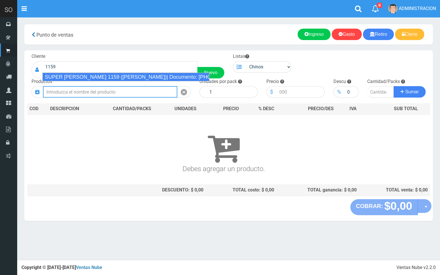
type input "SUPER [PERSON_NAME] 1159 ([PERSON_NAME])| Documento: [PHONE_NUMBER] | Teléfono:"
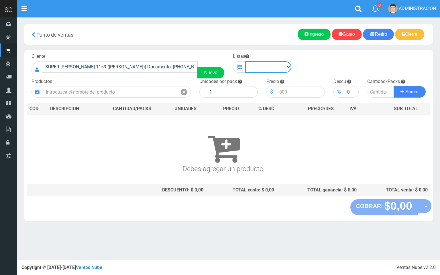
click at [249, 64] on select "Chinos . ." at bounding box center [268, 66] width 46 height 11
select select "1"
click at [245, 61] on select "Chinos . ." at bounding box center [268, 66] width 46 height 11
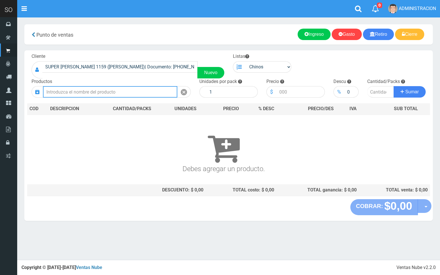
click at [127, 86] on input "text" at bounding box center [110, 91] width 134 height 11
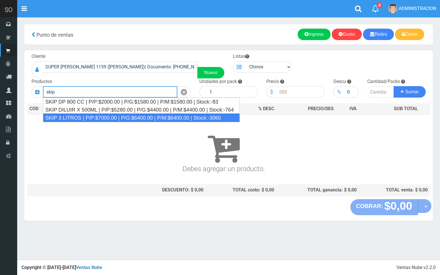
click at [93, 115] on div "SKIP 3 LITROS | P/P:$7000.00 | P/G:$6400.00 | P/M:$6400.00 | Stock:-3060" at bounding box center [141, 118] width 197 height 9
type input "SKIP 3 LITROS | P/P:$7000.00 | P/G:$6400.00 | P/M:$6400.00 | Stock:-3060"
type input "4"
type input "7000.00"
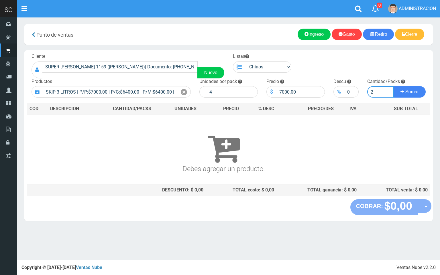
type input "2"
click at [393, 86] on button "Sumar" at bounding box center [409, 91] width 32 height 11
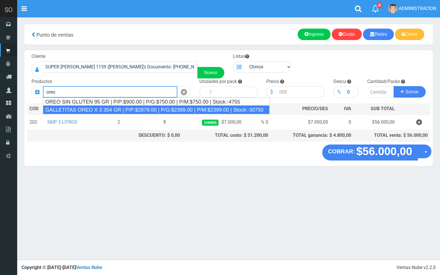
click at [101, 108] on div "GALLETITAS OREO X 3 354 GR | P/P:$2879.00 | P/G:$2399.00 | P/M:$2399.00 | Stock…" at bounding box center [156, 110] width 227 height 9
type input "GALLETITAS OREO X 3 354 GR | P/P:$2879.00 | P/G:$2399.00 | P/M:$2399.00 | Stock…"
type input "12"
type input "2879.00"
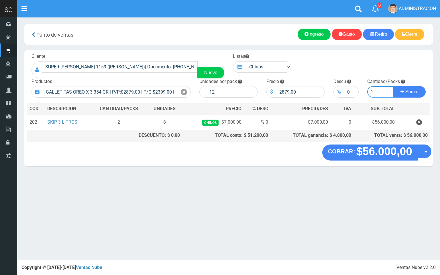
type input "1"
click at [393, 86] on button "Sumar" at bounding box center [409, 91] width 32 height 11
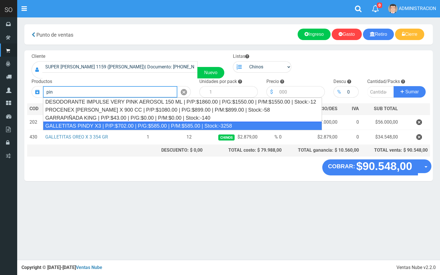
click at [175, 125] on div "GALLETITAS PINDY X3 | P/P:$702.00 | P/G:$585.00 | P/M:$585.00 | Stock:-3258" at bounding box center [182, 126] width 279 height 9
type input "GALLETITAS PINDY X3 | P/P:$702.00 | P/G:$585.00 | P/M:$585.00 | Stock:-3258"
type input "12"
type input "702.00"
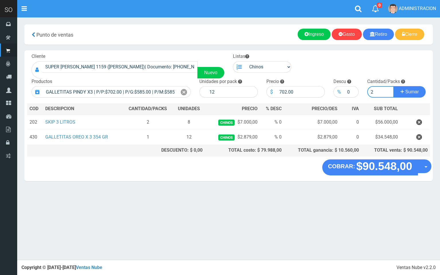
type input "2"
click at [393, 86] on button "Sumar" at bounding box center [409, 91] width 32 height 11
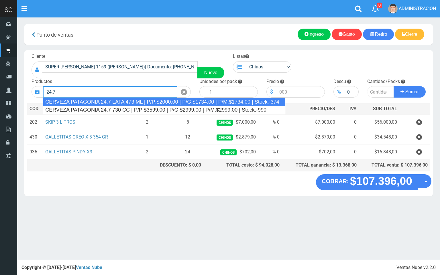
click at [141, 101] on div "CERVEZA PATAGONIA 24.7 LATA 473 ML | P/P:$2000.00 | P/G:$1734.00 | P/M:$1734.00…" at bounding box center [164, 102] width 242 height 9
type input "CERVEZA PATAGONIA 24.7 LATA 473 ML | P/P:$2000.00 | P/G:$1734.00 | P/M:$1734.00…"
type input "24"
type input "2000.00"
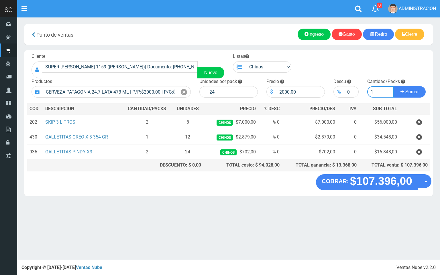
type input "1"
click at [393, 86] on button "Sumar" at bounding box center [409, 91] width 32 height 11
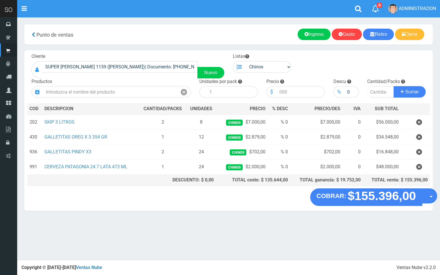
drag, startPoint x: 426, startPoint y: 200, endPoint x: 426, endPoint y: 206, distance: 6.0
click at [426, 200] on button "Opciones" at bounding box center [429, 195] width 15 height 15
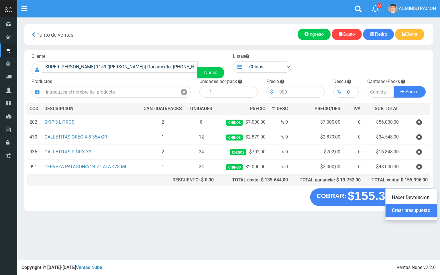
click at [418, 210] on link "Crear presupuesto" at bounding box center [410, 210] width 51 height 13
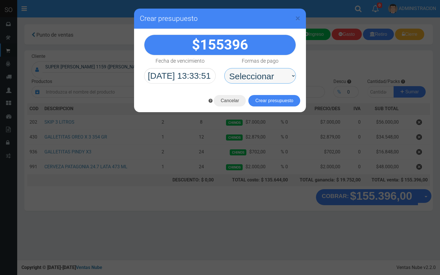
drag, startPoint x: 265, startPoint y: 79, endPoint x: 265, endPoint y: 83, distance: 3.4
click at [265, 79] on select "Seleccionar Efectivo Tarjeta de Crédito Depósito Débito" at bounding box center [260, 75] width 72 height 15
select select "Efectivo"
click at [224, 68] on select "Seleccionar Efectivo Tarjeta de Crédito Depósito Débito" at bounding box center [260, 75] width 72 height 15
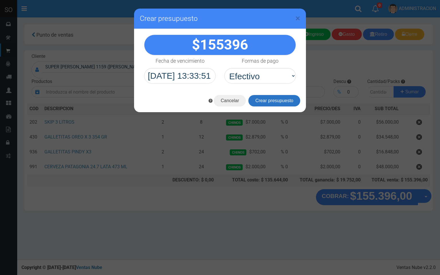
click at [269, 100] on button "Crear presupuesto" at bounding box center [274, 100] width 52 height 11
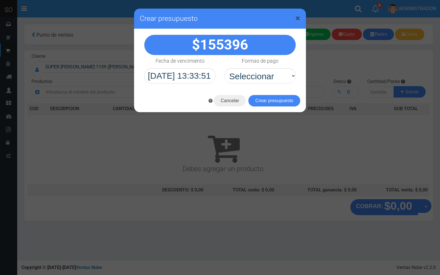
click at [298, 18] on span "×" at bounding box center [297, 18] width 5 height 11
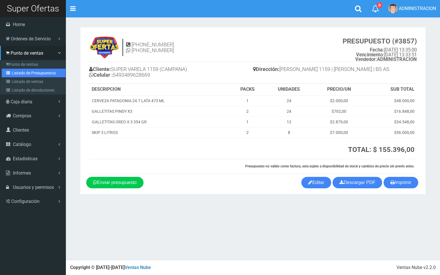
click at [21, 76] on link "Listado de Presupuestos" at bounding box center [34, 73] width 64 height 9
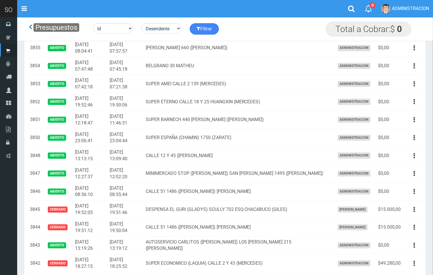
scroll to position [76, 0]
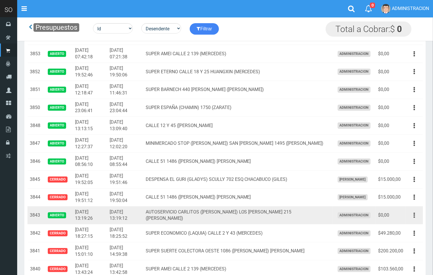
drag, startPoint x: 417, startPoint y: 217, endPoint x: 405, endPoint y: 227, distance: 15.8
click at [416, 217] on button "button" at bounding box center [414, 215] width 13 height 10
click at [403, 229] on link "Editar" at bounding box center [397, 229] width 45 height 13
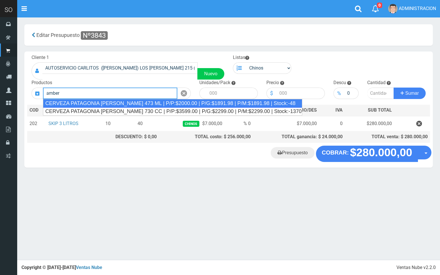
click at [130, 103] on div "CERVEZA PATAGONIA [PERSON_NAME] 473 ML | P/P:$2000.00 | P/G:$1891.98 | P/M:$189…" at bounding box center [172, 103] width 259 height 9
type input "CERVEZA PATAGONIA [PERSON_NAME] 473 ML | P/P:$2000.00 | P/G:$1891.98 | P/M:$189…"
type input "24"
type input "2000.00"
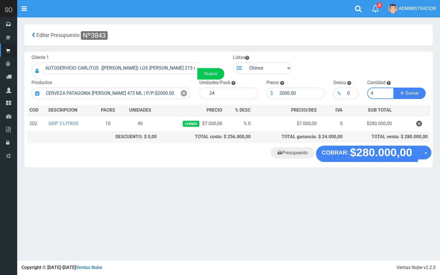
type input "4"
click at [393, 88] on button "Sumar" at bounding box center [409, 93] width 32 height 11
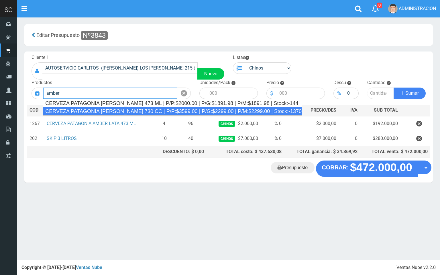
click at [112, 112] on div "CERVEZA PATAGONIA [PERSON_NAME] 730 CC | P/P:$3599.00 | P/G:$2299.00 | P/M:$229…" at bounding box center [172, 111] width 259 height 9
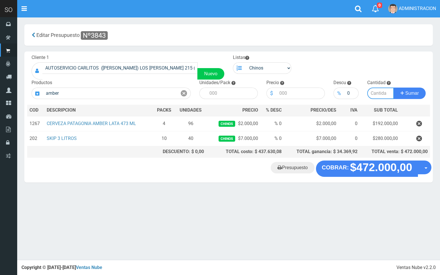
type input "CERVEZA PATAGONIA [PERSON_NAME] 730 CC | P/P:$3599.00 | P/G:$2299.00 | P/M:$229…"
type input "6"
type input "3599.00"
type input "8"
click at [393, 88] on button "Sumar" at bounding box center [409, 93] width 32 height 11
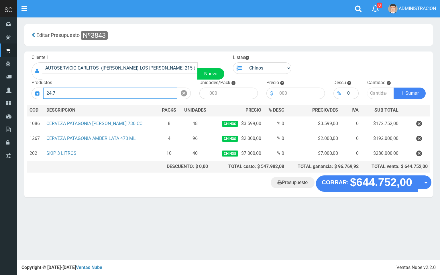
click at [92, 91] on input "24.7" at bounding box center [110, 93] width 134 height 11
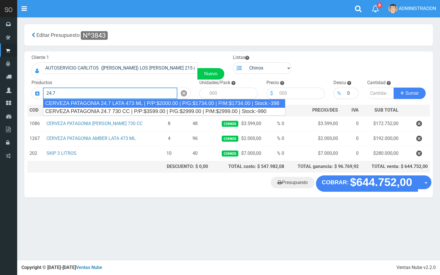
click at [119, 103] on div "CERVEZA PATAGONIA 24.7 LATA 473 ML | P/P:$2000.00 | P/G:$1734.00 | P/M:$1734.00…" at bounding box center [164, 103] width 242 height 9
type input "CERVEZA PATAGONIA 24.7 LATA 473 ML | P/P:$2000.00 | P/G:$1734.00 | P/M:$1734.00…"
type input "24"
type input "2000.00"
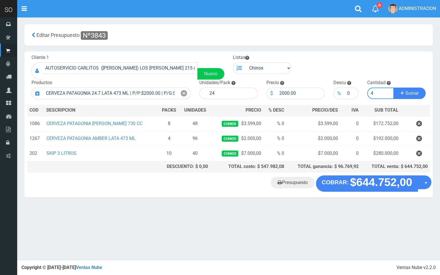
type input "4"
click at [393, 88] on button "Sumar" at bounding box center [409, 93] width 32 height 11
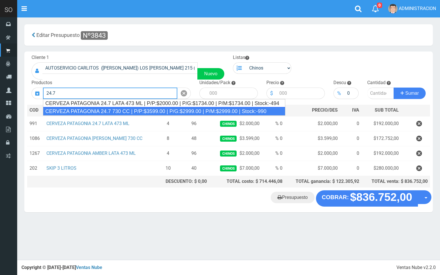
click at [143, 113] on div "CERVEZA PATAGONIA 24.7 730 CC | P/P:$3599.00 | P/G:$2999.00 | P/M:$2999.00 | St…" at bounding box center [164, 111] width 242 height 9
type input "CERVEZA PATAGONIA 24.7 730 CC | P/P:$3599.00 | P/G:$2999.00 | P/M:$2999.00 | St…"
type input "6"
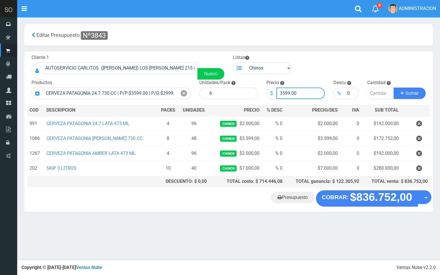
drag, startPoint x: 290, startPoint y: 92, endPoint x: 279, endPoint y: 96, distance: 10.8
click at [279, 96] on input "3599.00" at bounding box center [300, 93] width 48 height 11
type input "3000.00"
click at [373, 91] on input "number" at bounding box center [380, 93] width 27 height 11
type input "6"
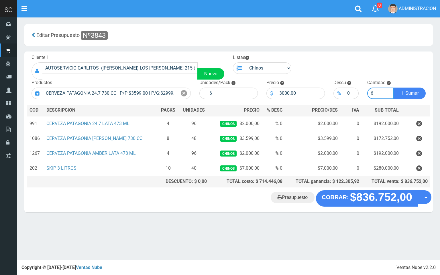
click at [393, 88] on button "Sumar" at bounding box center [409, 93] width 32 height 11
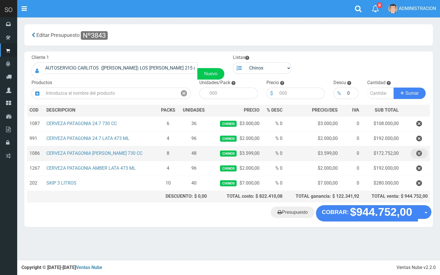
click at [417, 155] on icon "button" at bounding box center [419, 154] width 6 height 10
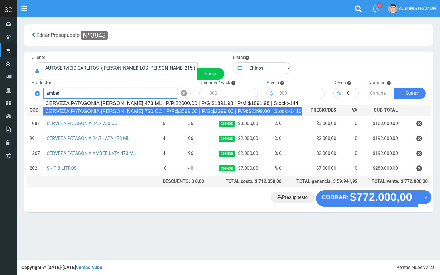
click at [202, 109] on div "CERVEZA PATAGONIA AMBER LAGER 730 CC | P/P:$3599.00 | P/G:$2299.00 | P/M:$2299.…" at bounding box center [172, 111] width 259 height 9
type input "CERVEZA PATAGONIA AMBER LAGER 730 CC | P/P:$3599.00 | P/G:$2299.00 | P/M:$2299.…"
type input "6"
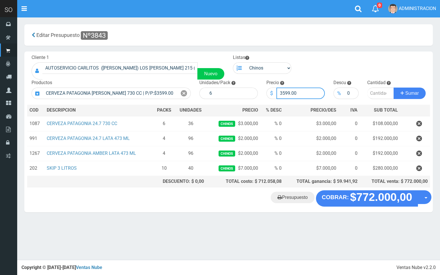
click at [289, 93] on input "3599.00" at bounding box center [300, 93] width 48 height 11
drag, startPoint x: 290, startPoint y: 93, endPoint x: 283, endPoint y: 94, distance: 7.2
click at [283, 94] on input "3599.00" at bounding box center [300, 93] width 48 height 11
type input "3000.00"
click at [377, 94] on input "number" at bounding box center [380, 93] width 27 height 11
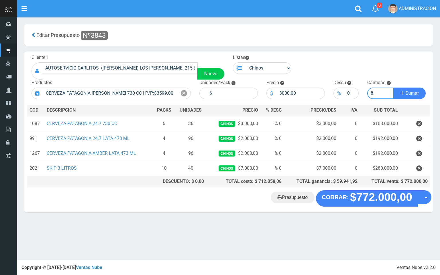
type input "8"
click at [393, 88] on button "Sumar" at bounding box center [409, 93] width 32 height 11
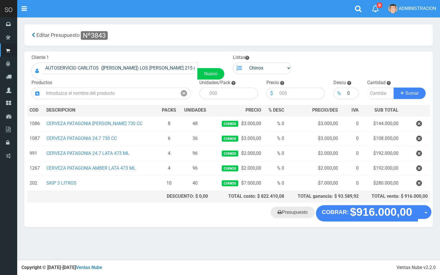
drag, startPoint x: 296, startPoint y: 214, endPoint x: 300, endPoint y: 214, distance: 3.4
click at [296, 214] on link "Presupuesto" at bounding box center [293, 212] width 44 height 11
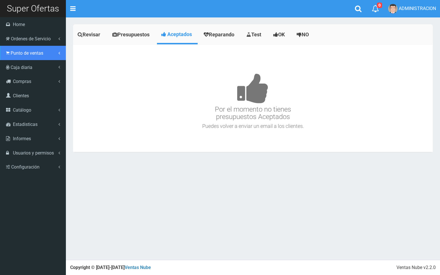
click at [20, 52] on span "Punto de ventas" at bounding box center [27, 52] width 33 height 5
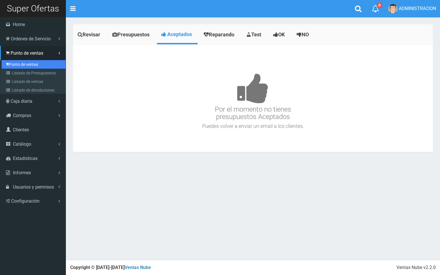
click at [24, 66] on link "Punto de ventas" at bounding box center [34, 64] width 64 height 9
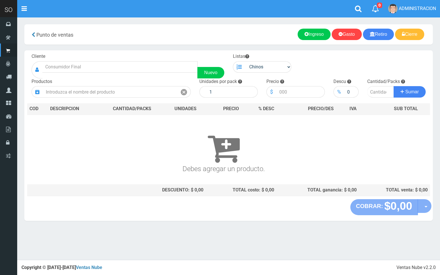
drag, startPoint x: 126, startPoint y: 60, endPoint x: 125, endPoint y: 64, distance: 4.9
click at [126, 60] on div "Cliente Nuevo" at bounding box center [127, 65] width 201 height 25
click at [125, 65] on input "text" at bounding box center [119, 66] width 155 height 11
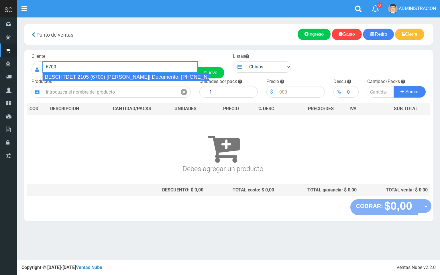
click at [116, 74] on div "BESCHTDET 2105 (6700) LUJAN| Documento: 01254874 | Teléfono:" at bounding box center [125, 77] width 166 height 9
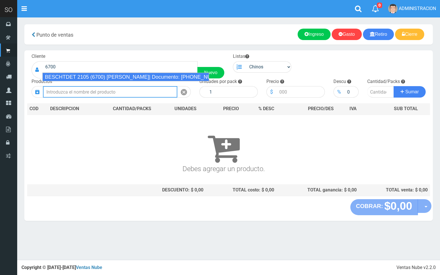
type input "BESCHTDET 2105 (6700) LUJAN| Documento: 01254874 | Teléfono:"
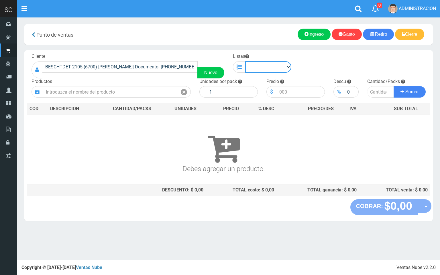
click at [276, 66] on select "Chinos . ." at bounding box center [268, 66] width 46 height 11
select select "1"
click at [245, 61] on select "Chinos . ." at bounding box center [268, 66] width 46 height 11
click at [165, 82] on div "Productos" at bounding box center [111, 87] width 168 height 19
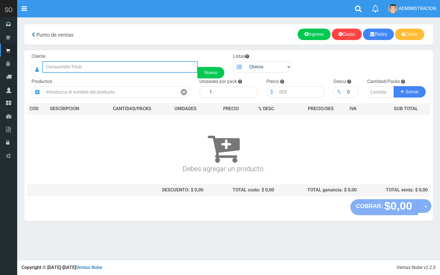
drag, startPoint x: 157, startPoint y: 70, endPoint x: 150, endPoint y: 65, distance: 8.9
click at [153, 67] on input "text" at bounding box center [119, 66] width 155 height 11
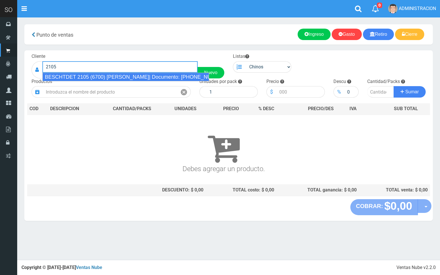
click at [157, 75] on div "BESCHTDET 2105 (6700) LUJAN| Documento: 01254874 | Teléfono:" at bounding box center [125, 77] width 166 height 9
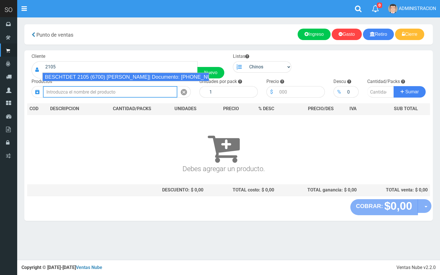
type input "BESCHTDET 2105 (6700) LUJAN| Documento: 01254874 | Teléfono:"
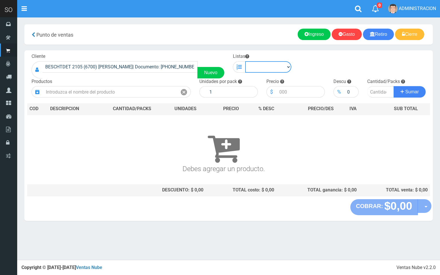
click at [257, 69] on select "Chinos . ." at bounding box center [268, 66] width 46 height 11
select select "1"
click at [245, 61] on select "Chinos . ." at bounding box center [268, 66] width 46 height 11
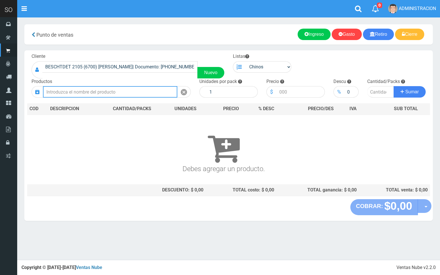
drag, startPoint x: 158, startPoint y: 88, endPoint x: 107, endPoint y: 21, distance: 83.2
click at [157, 88] on input "text" at bounding box center [110, 91] width 134 height 11
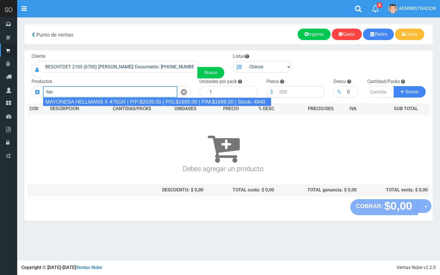
click at [105, 92] on input "hin" at bounding box center [110, 91] width 134 height 11
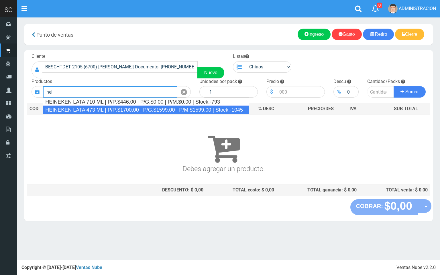
click at [109, 108] on div "HEINEKEN LATA 473 ML | P/P:$1700.00 | P/G:$1599.00 | P/M:$1599.00 | Stock:-1045" at bounding box center [146, 110] width 206 height 9
type input "HEINEKEN LATA 473 ML | P/P:$1700.00 | P/G:$1599.00 | P/M:$1599.00 | Stock:-1045"
type input "24"
type input "1700.00"
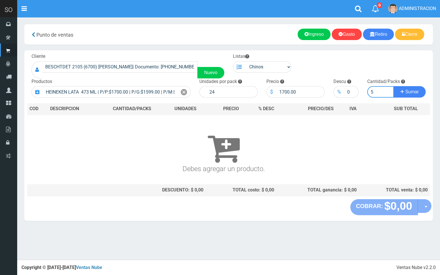
type input "5"
click at [393, 86] on button "Sumar" at bounding box center [409, 91] width 32 height 11
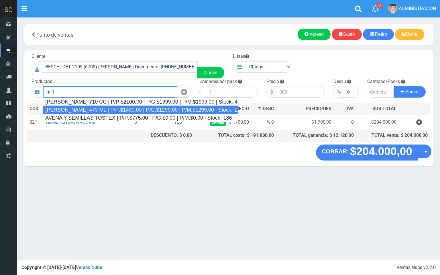
click at [147, 107] on div "MILLER LATA 473 ML | P/P:$1400.00 | P/G:$1299.00 | P/M:$1299.00 | Stock:-118" at bounding box center [140, 110] width 195 height 9
type input "MILLER LATA 473 ML | P/P:$1400.00 | P/G:$1299.00 | P/M:$1299.00 | Stock:-118"
type input "24"
type input "1400.00"
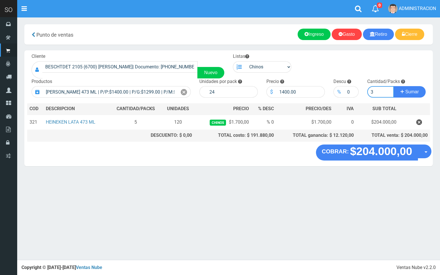
type input "3"
click at [393, 86] on button "Sumar" at bounding box center [409, 91] width 32 height 11
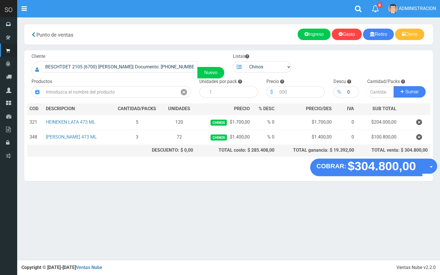
drag, startPoint x: 431, startPoint y: 167, endPoint x: 428, endPoint y: 168, distance: 3.7
click at [429, 168] on button "Opciones" at bounding box center [429, 166] width 15 height 15
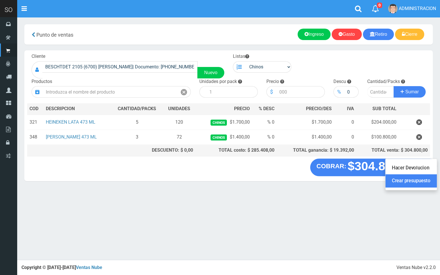
click at [417, 182] on link "Crear presupuesto" at bounding box center [410, 181] width 51 height 13
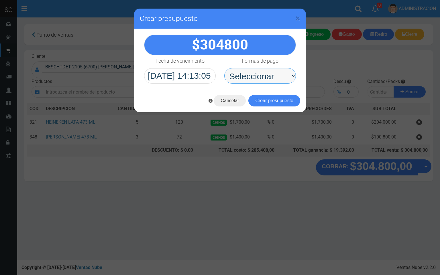
drag, startPoint x: 258, startPoint y: 76, endPoint x: 259, endPoint y: 82, distance: 6.0
click at [258, 78] on select "Seleccionar Efectivo Tarjeta de Crédito Depósito Débito" at bounding box center [260, 75] width 72 height 15
select select "Efectivo"
click at [224, 68] on select "Seleccionar Efectivo Tarjeta de Crédito Depósito Débito" at bounding box center [260, 75] width 72 height 15
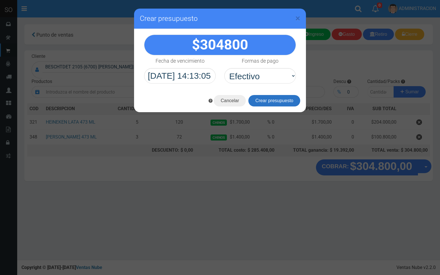
click at [263, 101] on button "Crear presupuesto" at bounding box center [274, 100] width 52 height 11
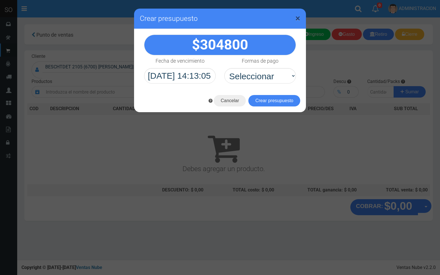
click at [295, 21] on span "×" at bounding box center [297, 18] width 5 height 11
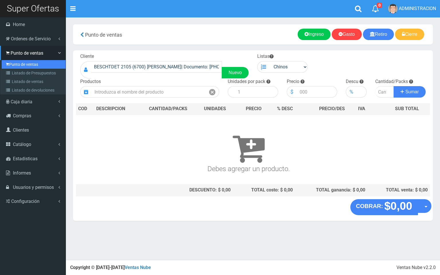
click at [19, 62] on link "Punto de ventas" at bounding box center [34, 64] width 64 height 9
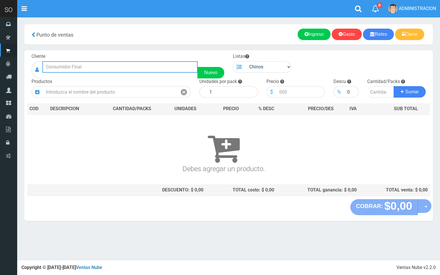
click at [97, 66] on input "text" at bounding box center [119, 66] width 155 height 11
drag, startPoint x: 94, startPoint y: 66, endPoint x: 39, endPoint y: 66, distance: 55.0
click at [39, 66] on div "lili Nuevo" at bounding box center [128, 69] width 193 height 17
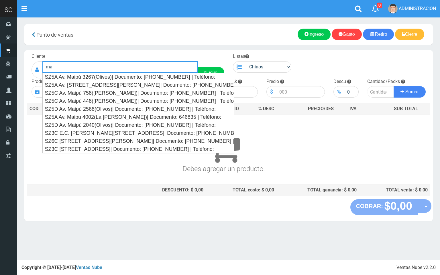
type input "m"
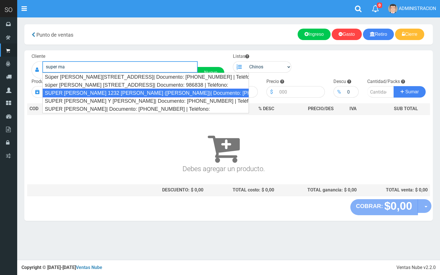
click at [124, 93] on div "SUPER [PERSON_NAME] 1232 [PERSON_NAME] ([PERSON_NAME])| Documento: [PHONE_NUMBE…" at bounding box center [145, 93] width 206 height 9
type input "SUPER [PERSON_NAME] 1232 [PERSON_NAME] ([PERSON_NAME])| Documento: [PHONE_NUMBE…"
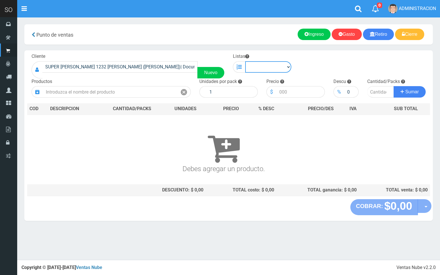
click at [276, 70] on select "Chinos . ." at bounding box center [268, 66] width 46 height 11
select select "1"
click at [245, 61] on select "Chinos . ." at bounding box center [268, 66] width 46 height 11
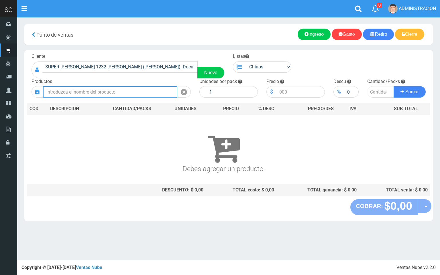
click at [146, 91] on input "text" at bounding box center [110, 91] width 134 height 11
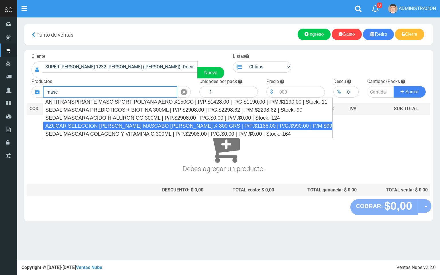
drag, startPoint x: 177, startPoint y: 127, endPoint x: 178, endPoint y: 122, distance: 5.0
click at [177, 126] on div "AZUCAR SELECCION [PERSON_NAME] MASCABO [PERSON_NAME] X 800 GRS | P/P:$1188.00 |…" at bounding box center [188, 126] width 290 height 9
type input "AZUCAR SELECCION [PERSON_NAME] MASCABO [PERSON_NAME] X 800 GRS | P/P:$1188.00 |…"
type input "12"
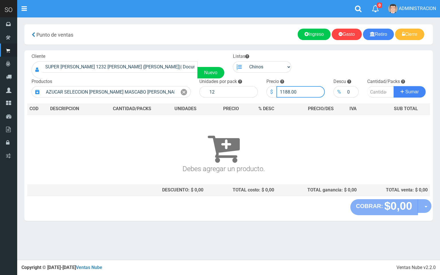
click at [286, 90] on input "1188.00" at bounding box center [300, 91] width 48 height 11
type input "1088.00"
click at [380, 90] on input "number" at bounding box center [380, 91] width 27 height 11
type input "5"
click at [393, 86] on button "Sumar" at bounding box center [409, 91] width 32 height 11
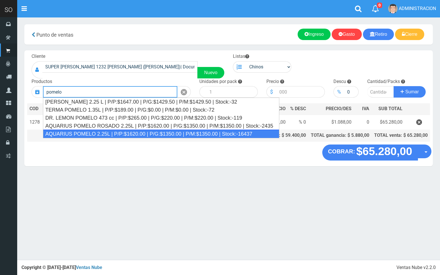
click at [92, 134] on div "AQUARIUS POMELO 2.25L | P/P:$1620.00 | P/G:$1350.00 | P/M:$1350.00 | Stock:-164…" at bounding box center [161, 134] width 236 height 9
type input "AQUARIUS POMELO 2.25L | P/P:$1620.00 | P/G:$1350.00 | P/M:$1350.00 | Stock:-164…"
type input "6"
type input "1620.00"
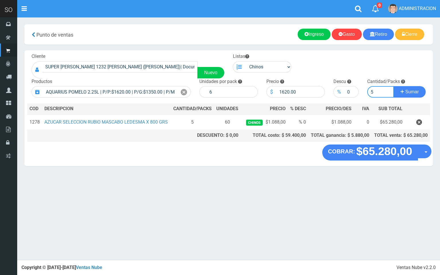
type input "5"
click at [393, 86] on button "Sumar" at bounding box center [409, 91] width 32 height 11
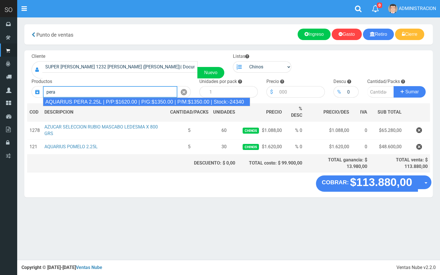
click at [169, 101] on div "AQUARIUS PERA 2.25L | P/P:$1620.00 | P/G:$1350.00 | P/M:$1350.00 | Stock:-24340" at bounding box center [146, 102] width 207 height 9
type input "AQUARIUS PERA 2.25L | P/P:$1620.00 | P/G:$1350.00 | P/M:$1350.00 | Stock:-24340"
type input "6"
type input "1620.00"
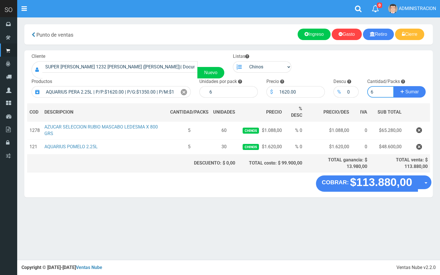
type input "6"
click at [393, 86] on button "Sumar" at bounding box center [409, 91] width 32 height 11
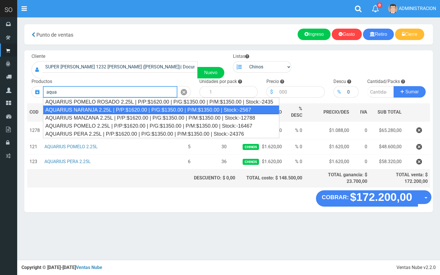
click at [100, 107] on div "AQUARIUS NARANJA 2.25L | P/P:$1620.00 | P/G:$1350.00 | P/M:$1350.00 | Stock:-25…" at bounding box center [161, 110] width 236 height 9
type input "AQUARIUS NARANJA 2.25L | P/P:$1620.00 | P/G:$1350.00 | P/M:$1350.00 | Stock:-25…"
type input "6"
type input "1620.00"
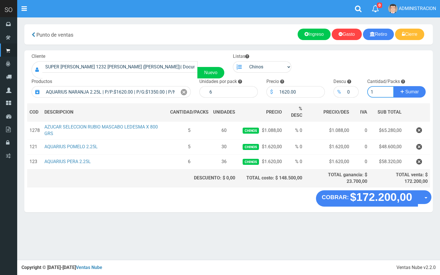
type input "1"
click at [393, 86] on button "Sumar" at bounding box center [409, 91] width 32 height 11
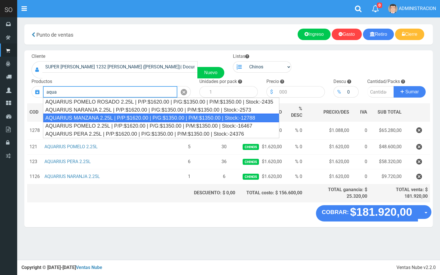
click at [213, 115] on div "AQUARIUS MANZANA 2.25L | P/P:$1620.00 | P/G:$1350.00 | P/M:$1350.00 | Stock:-12…" at bounding box center [161, 118] width 236 height 9
type input "AQUARIUS MANZANA 2.25L | P/P:$1620.00 | P/G:$1350.00 | P/M:$1350.00 | Stock:-12…"
type input "6"
type input "1620.00"
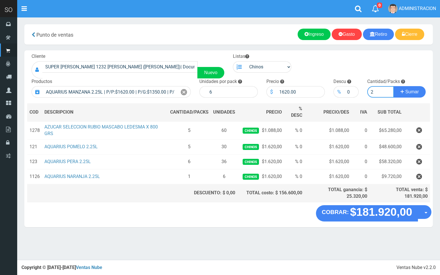
type input "2"
click at [393, 86] on button "Sumar" at bounding box center [409, 91] width 32 height 11
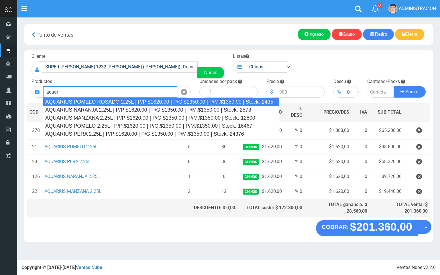
click at [115, 98] on div "AQUARIUS POMELO ROSADO 2.25L | P/P:$1620.00 | P/G:$1350.00 | P/M:$1350.00 | Sto…" at bounding box center [161, 102] width 236 height 9
type input "AQUARIUS POMELO ROSADO 2.25L | P/P:$1620.00 | P/G:$1350.00 | P/M:$1350.00 | Sto…"
type input "6"
type input "1620.00"
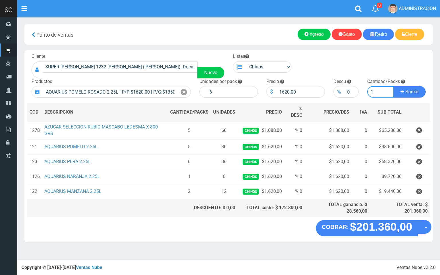
type input "1"
click at [393, 86] on button "Sumar" at bounding box center [409, 91] width 32 height 11
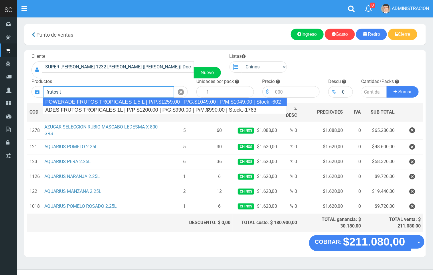
click at [146, 100] on div "POWERADE FRUTOS TROPICALES 1,5 L | P/P:$1259.00 | P/G:$1049.00 | P/M:$1049.00 |…" at bounding box center [165, 102] width 244 height 9
type input "POWERADE FRUTOS TROPICALES 1,5 L | P/P:$1259.00 | P/G:$1049.00 | P/M:$1049.00 |…"
type input "4"
type input "1259.00"
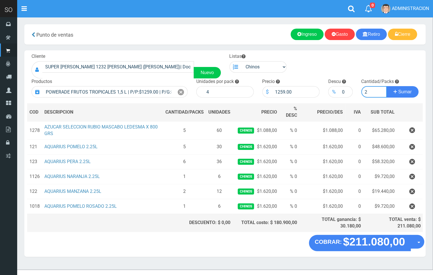
type input "2"
click at [387, 86] on button "Sumar" at bounding box center [403, 91] width 32 height 11
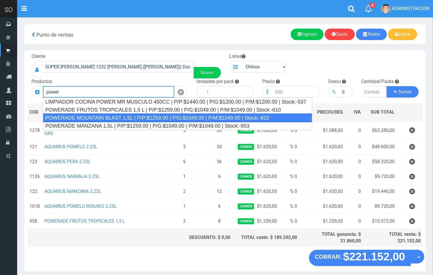
drag, startPoint x: 278, startPoint y: 115, endPoint x: 268, endPoint y: 111, distance: 11.0
click at [274, 115] on div "POWERADE MOUNTAIN BLAST 1,5L | P/P:$1259.00 | P/G:$1049.00 | P/M:$1049.00 | Sto…" at bounding box center [177, 118] width 269 height 9
type input "POWERADE MOUNTAIN BLAST 1,5L | P/P:$1259.00 | P/G:$1049.00 | P/M:$1049.00 | Sto…"
type input "4"
type input "1259.00"
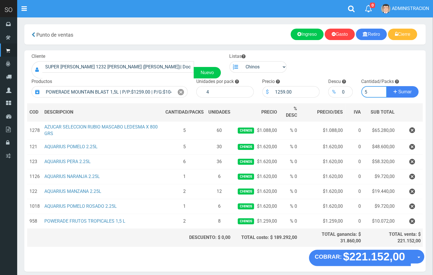
type input "5"
click at [387, 86] on button "Sumar" at bounding box center [403, 91] width 32 height 11
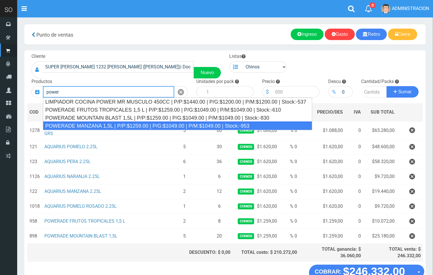
click at [247, 124] on div "POWERADE MANZANA 1,5L | P/P:$1259.00 | P/G:$1049.00 | P/M:$1049.00 | Stock:-953" at bounding box center [177, 126] width 269 height 9
type input "POWERADE MANZANA 1,5L | P/P:$1259.00 | P/G:$1049.00 | P/M:$1049.00 | Stock:-953"
type input "4"
type input "1259.00"
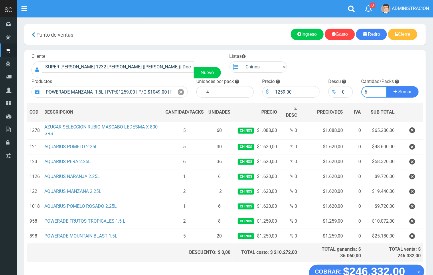
type input "6"
click at [387, 86] on button "Sumar" at bounding box center [403, 91] width 32 height 11
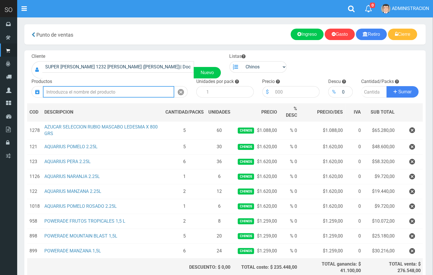
scroll to position [54, 0]
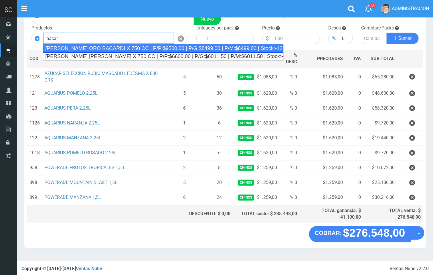
click at [89, 46] on div "RON CARTA ORO BACARDI X 750 CC | P/P:$9500.00 | P/G:$8499.00 | P/M:$8499.00 | S…" at bounding box center [163, 48] width 241 height 9
type input "RON CARTA ORO BACARDI X 750 CC | P/P:$9500.00 | P/G:$8499.00 | P/M:$8499.00 | S…"
type input "12"
type input "9500.00"
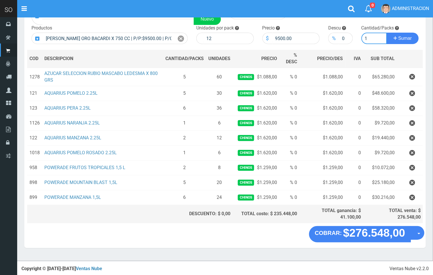
type input "1"
click at [387, 33] on button "Sumar" at bounding box center [403, 38] width 32 height 11
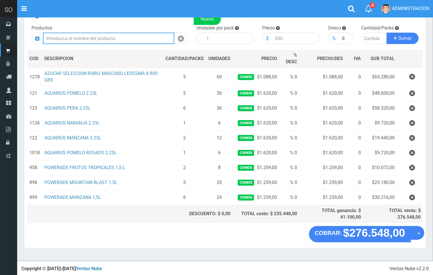
type input "v"
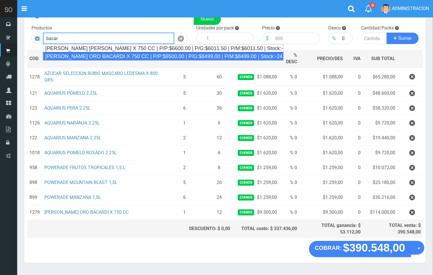
click at [91, 54] on div "RON CARTA ORO BACARDI X 750 CC | P/P:$9500.00 | P/G:$8499.00 | P/M:$8499.00 | S…" at bounding box center [163, 56] width 241 height 9
type input "RON CARTA ORO BACARDI X 750 CC | P/P:$9500.00 | P/G:$8499.00 | P/M:$8499.00 | S…"
type input "12"
type input "9500.00"
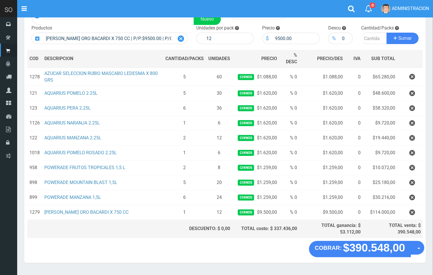
click at [181, 41] on icon at bounding box center [181, 39] width 6 height 8
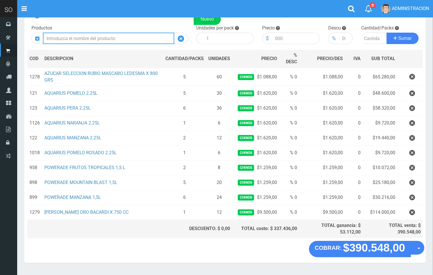
scroll to position [0, 0]
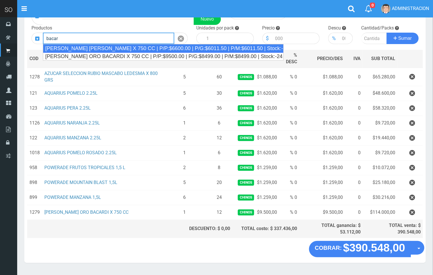
click at [170, 48] on div "RON CARTA BLANCA BACARDI X 750 CC | P/P:$6600.00 | P/G:$6011.50 | P/M:$6011.50 …" at bounding box center [163, 48] width 241 height 9
type input "RON CARTA BLANCA BACARDI X 750 CC | P/P:$6600.00 | P/G:$6011.50 | P/M:$6011.50 …"
type input "12"
type input "6600.00"
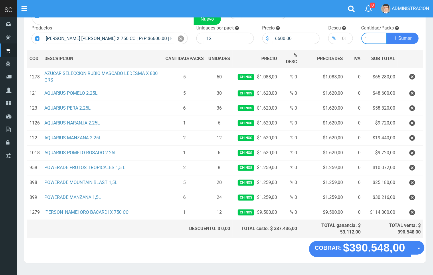
type input "1"
click at [387, 33] on button "Sumar" at bounding box center [403, 38] width 32 height 11
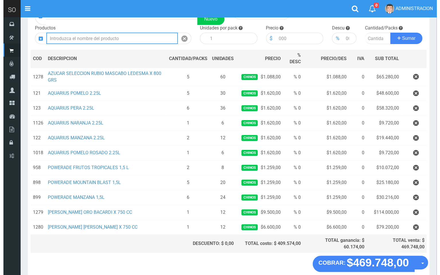
scroll to position [84, 0]
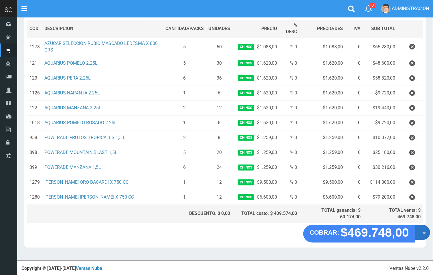
click at [424, 237] on button "Opciones" at bounding box center [422, 232] width 15 height 15
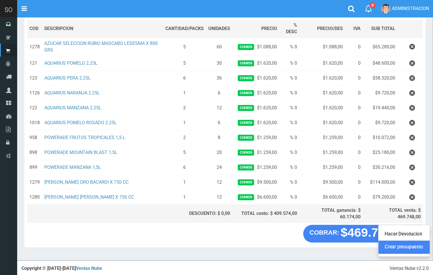
click at [416, 248] on link "Crear presupuesto" at bounding box center [404, 247] width 51 height 13
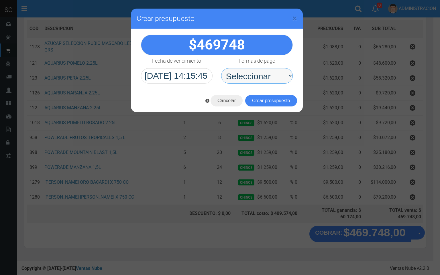
click at [265, 78] on select "Seleccionar Efectivo Tarjeta de Crédito Depósito Débito" at bounding box center [257, 75] width 72 height 15
select select "Efectivo"
click at [221, 68] on select "Seleccionar Efectivo Tarjeta de Crédito Depósito Débito" at bounding box center [257, 75] width 72 height 15
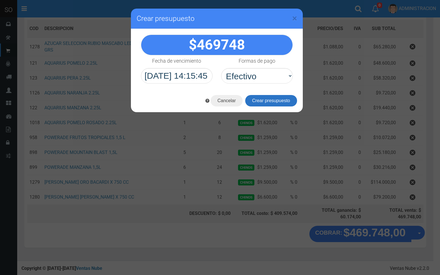
click at [269, 100] on button "Crear presupuesto" at bounding box center [271, 100] width 52 height 11
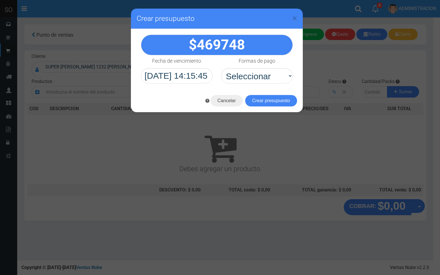
scroll to position [0, 0]
click at [291, 17] on h3 "Crear presupuesto" at bounding box center [217, 18] width 160 height 9
click at [293, 17] on span "×" at bounding box center [294, 18] width 5 height 11
